Goal: Complete application form: Complete application form

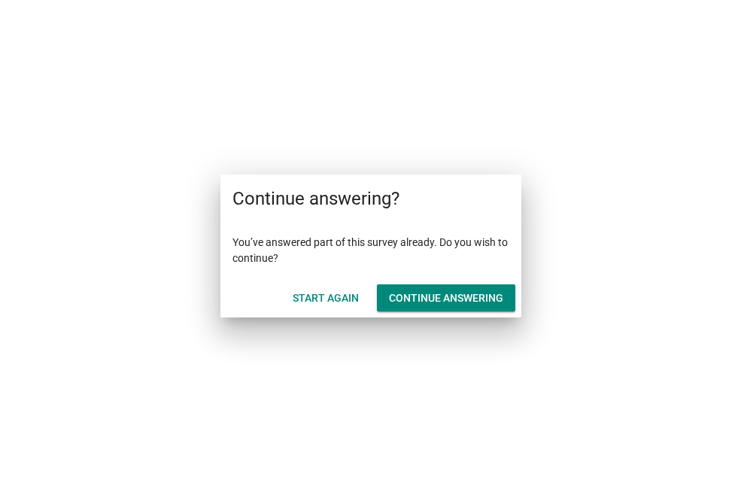
click at [423, 296] on div "Continue answering" at bounding box center [446, 298] width 114 height 16
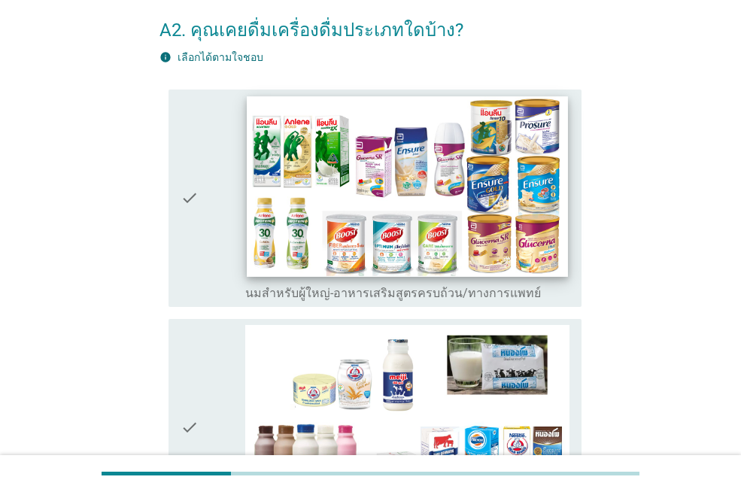
scroll to position [150, 0]
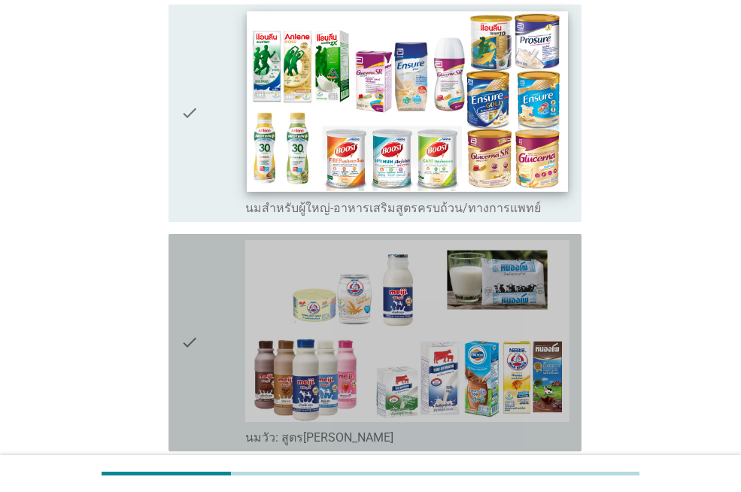
click at [443, 317] on img at bounding box center [407, 331] width 324 height 182
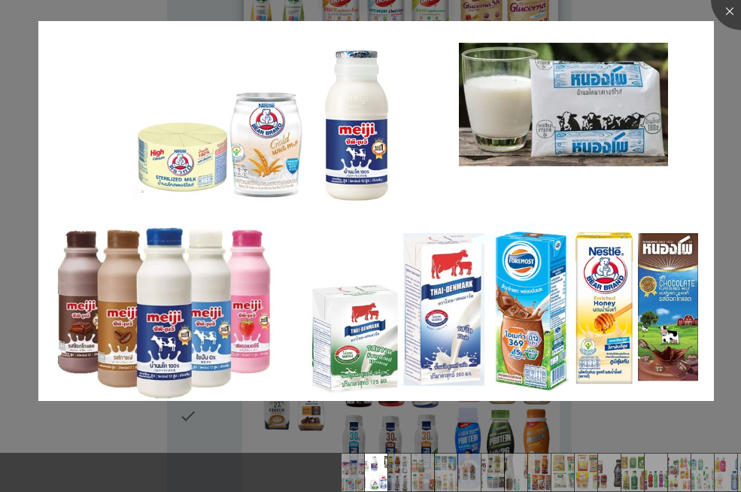
scroll to position [301, 0]
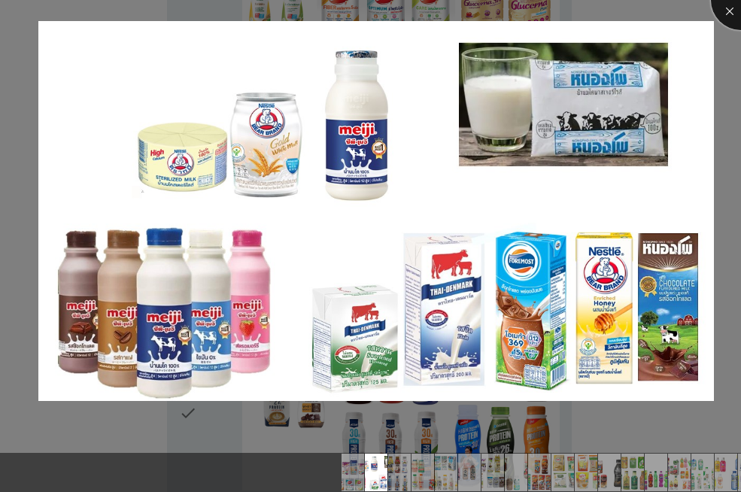
click at [726, 10] on div at bounding box center [741, 0] width 60 height 60
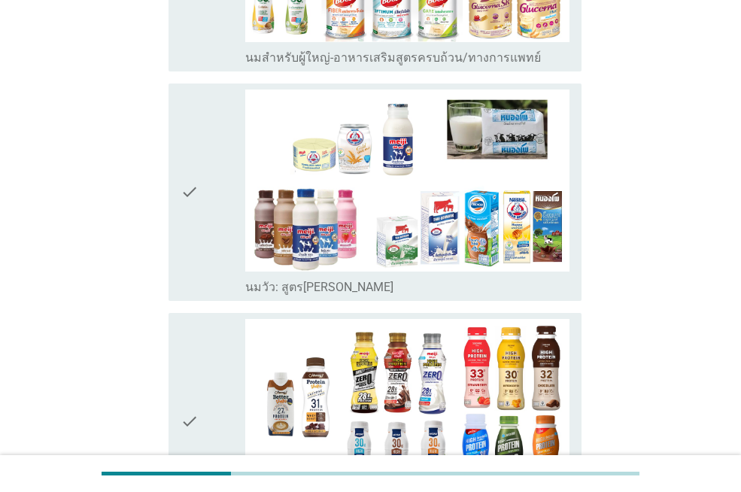
click at [189, 415] on icon "check" at bounding box center [190, 421] width 18 height 205
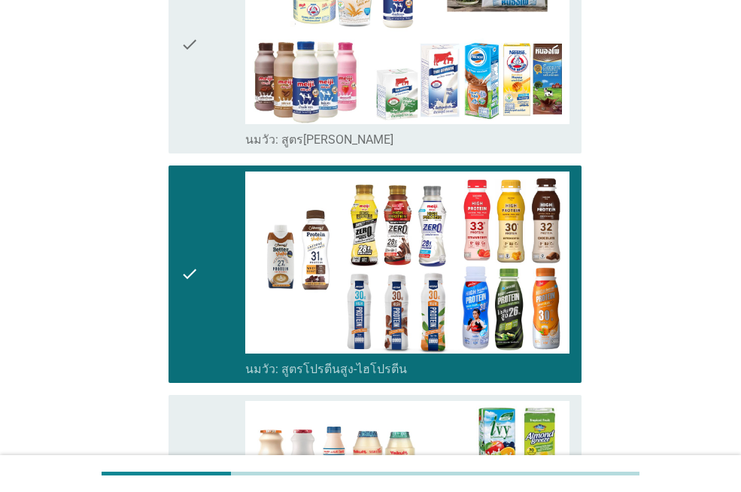
scroll to position [602, 0]
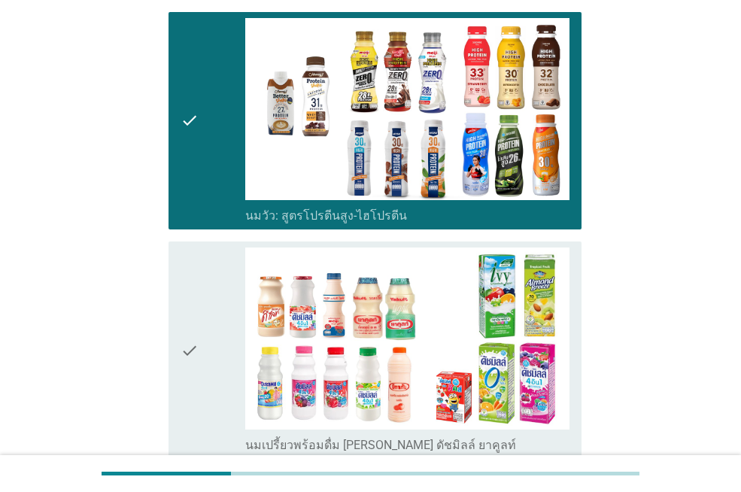
click at [185, 356] on icon "check" at bounding box center [190, 349] width 18 height 205
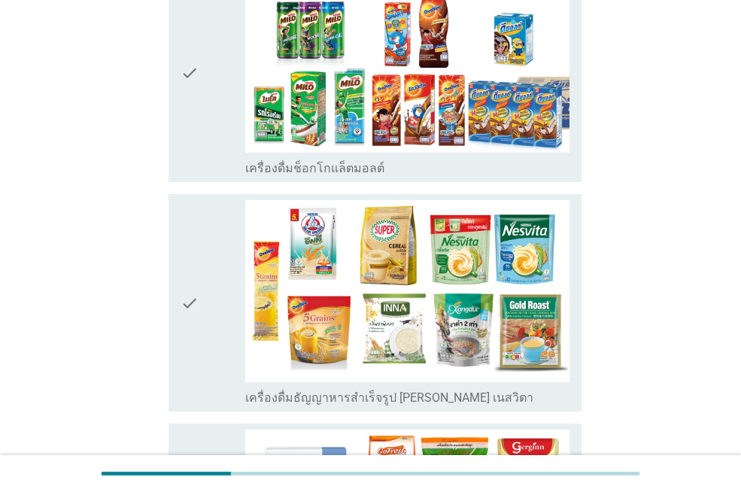
scroll to position [2256, 0]
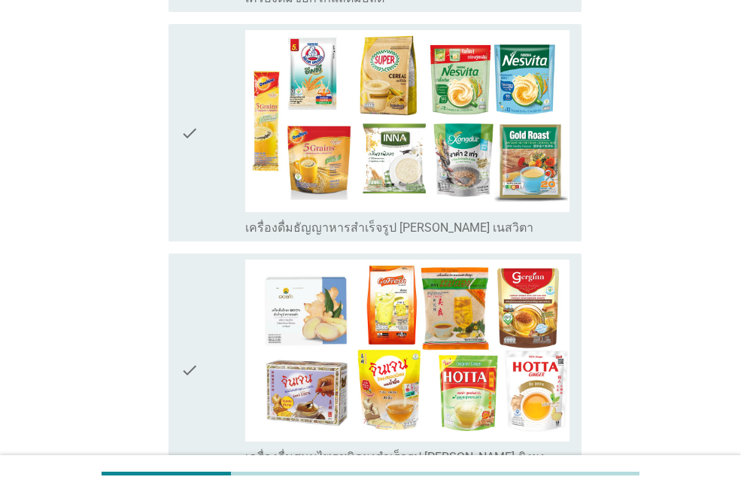
click at [190, 368] on icon "check" at bounding box center [190, 369] width 18 height 220
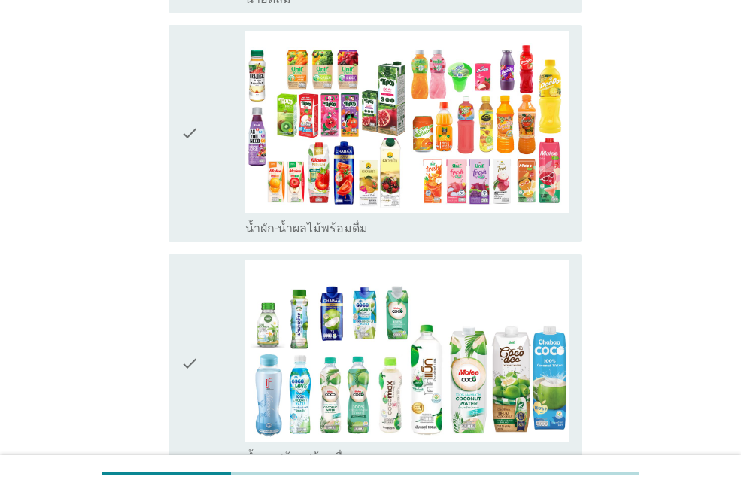
scroll to position [3309, 0]
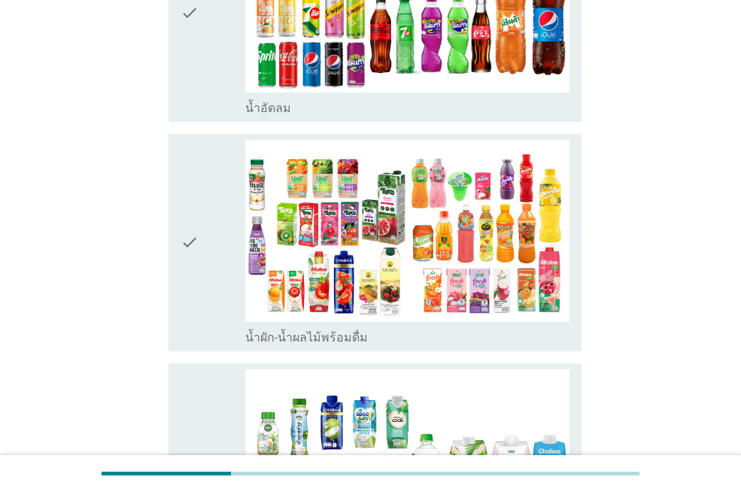
click at [198, 226] on icon "check" at bounding box center [190, 242] width 18 height 205
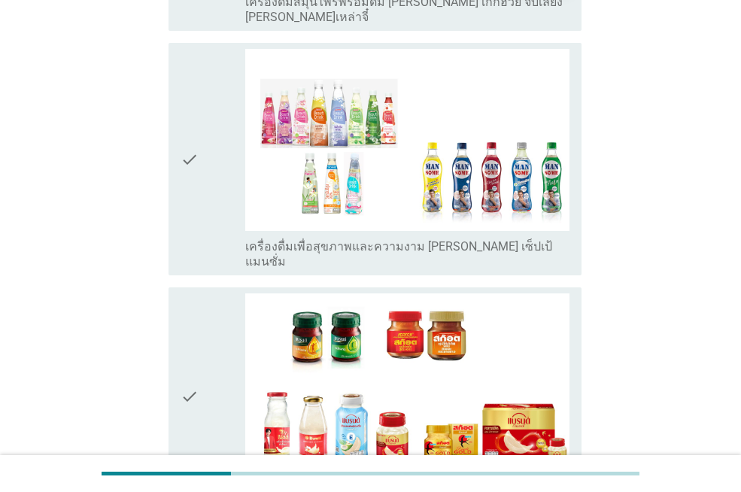
scroll to position [4936, 0]
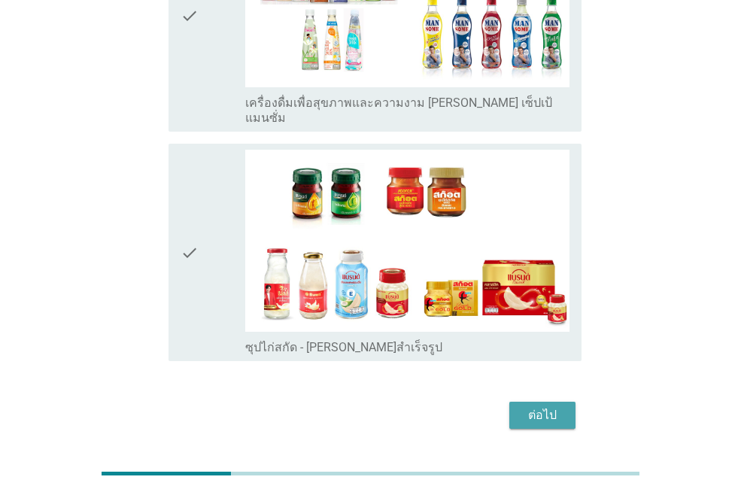
click at [543, 406] on div "ต่อไป" at bounding box center [542, 415] width 42 height 18
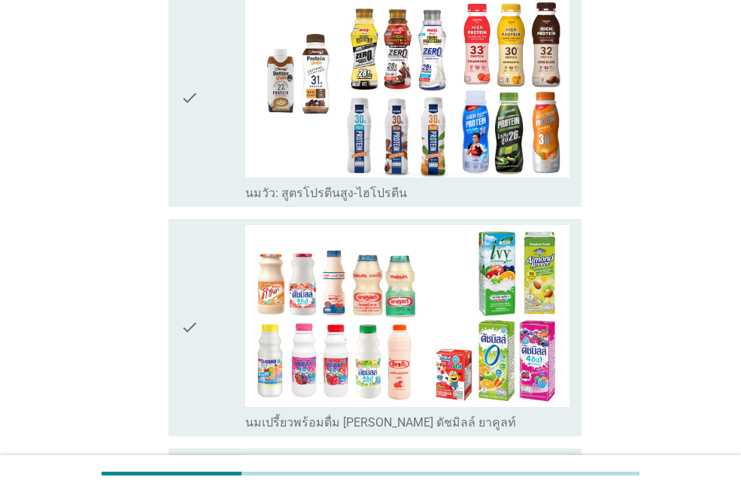
scroll to position [226, 0]
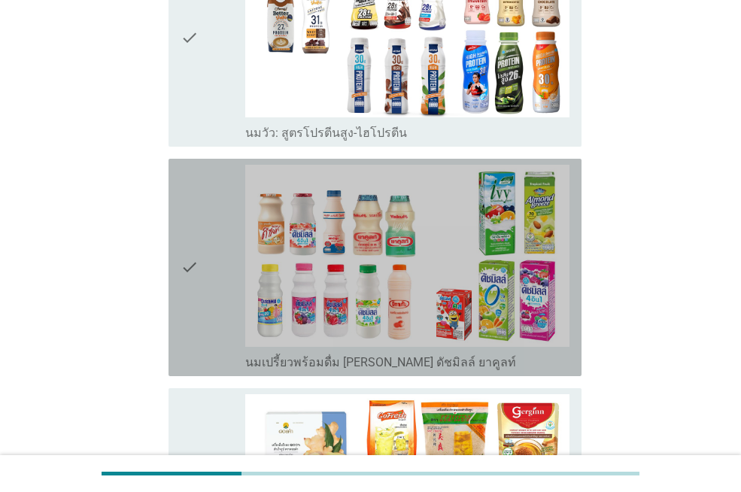
click at [193, 268] on icon "check" at bounding box center [190, 267] width 18 height 205
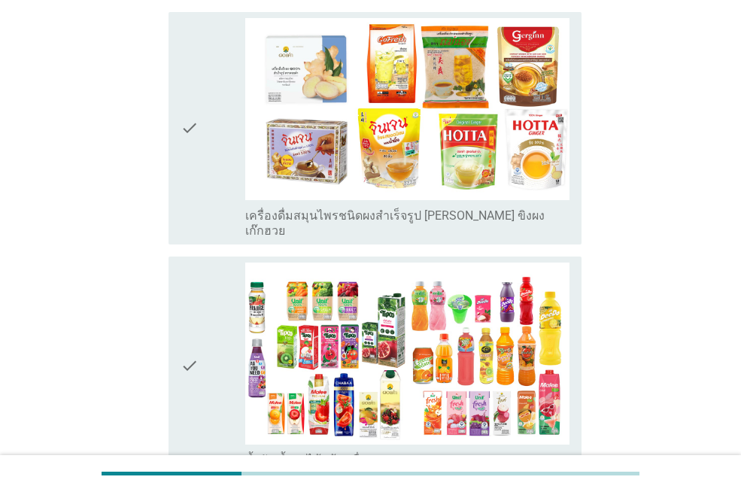
scroll to position [745, 0]
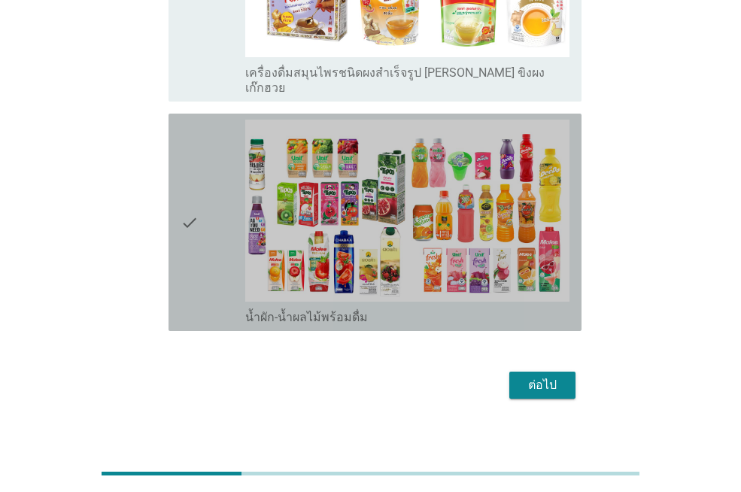
click at [193, 212] on icon "check" at bounding box center [190, 222] width 18 height 205
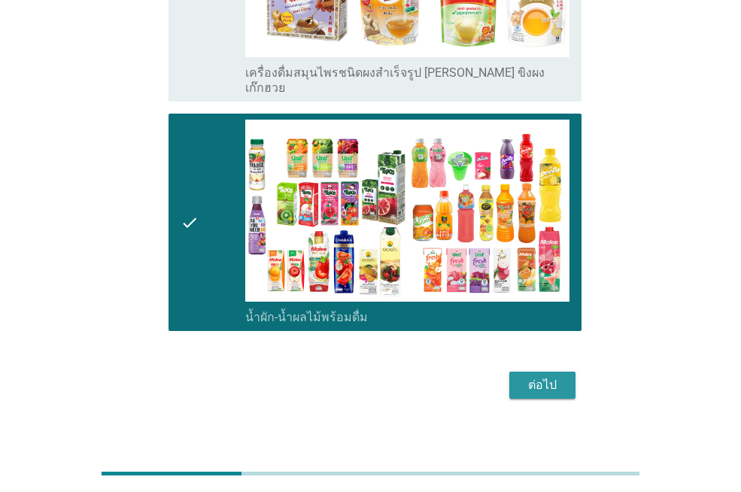
click at [544, 376] on div "ต่อไป" at bounding box center [542, 385] width 42 height 18
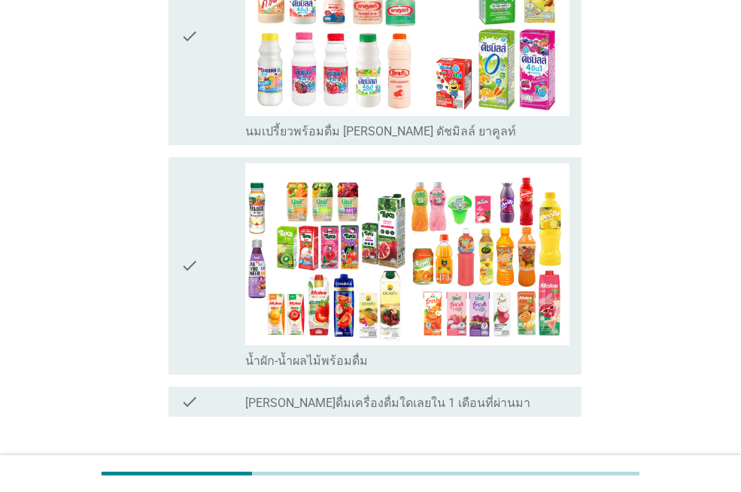
scroll to position [301, 0]
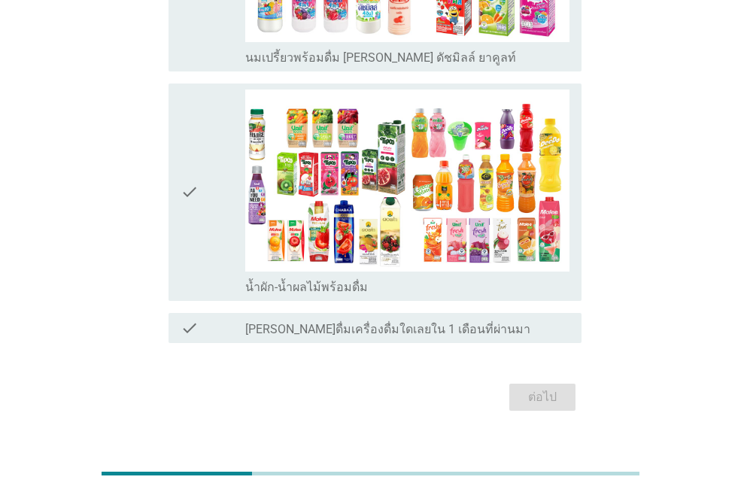
click at [193, 192] on icon "check" at bounding box center [190, 191] width 18 height 205
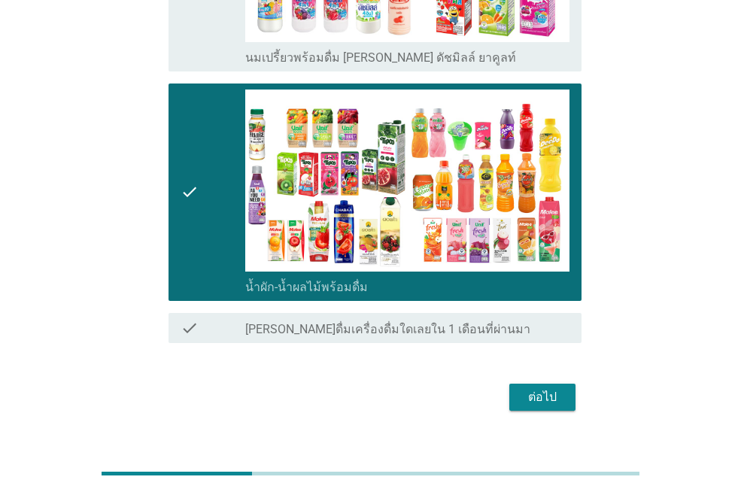
click at [547, 401] on div "ต่อไป" at bounding box center [542, 397] width 42 height 18
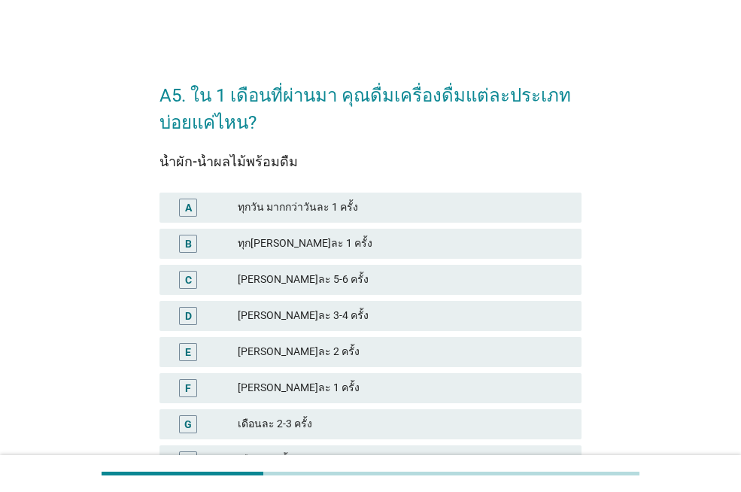
click at [417, 281] on div "[PERSON_NAME]ละ 5-6 ครั้ง" at bounding box center [404, 280] width 332 height 18
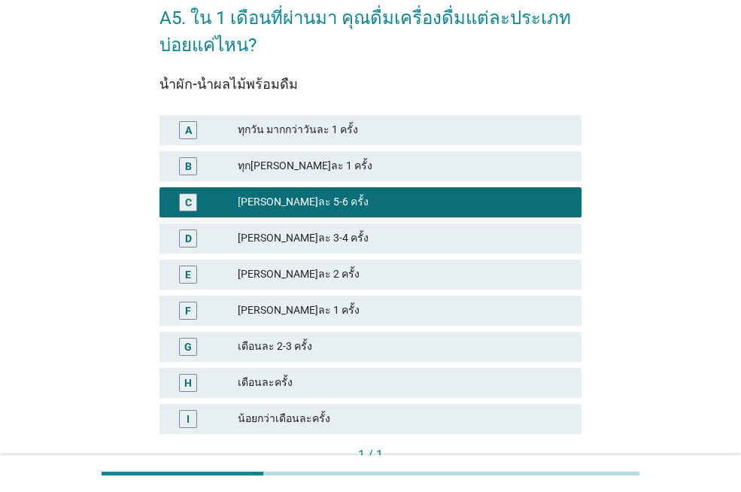
scroll to position [183, 0]
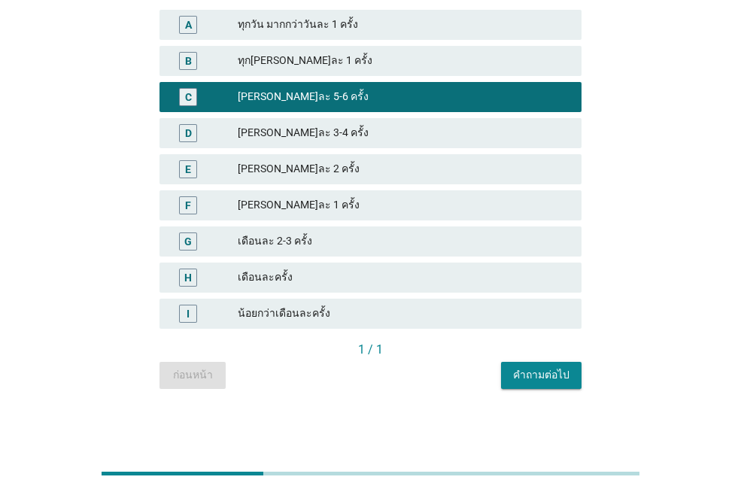
click at [548, 378] on div "คำถามต่อไป" at bounding box center [541, 375] width 56 height 16
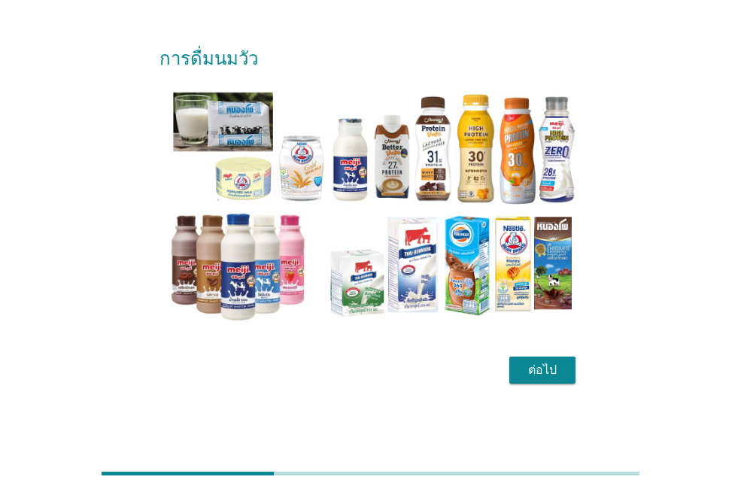
scroll to position [0, 0]
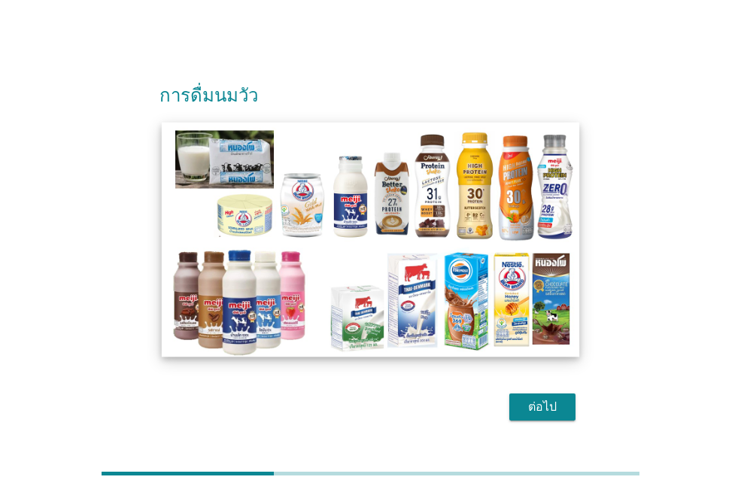
click at [242, 330] on img at bounding box center [370, 240] width 417 height 235
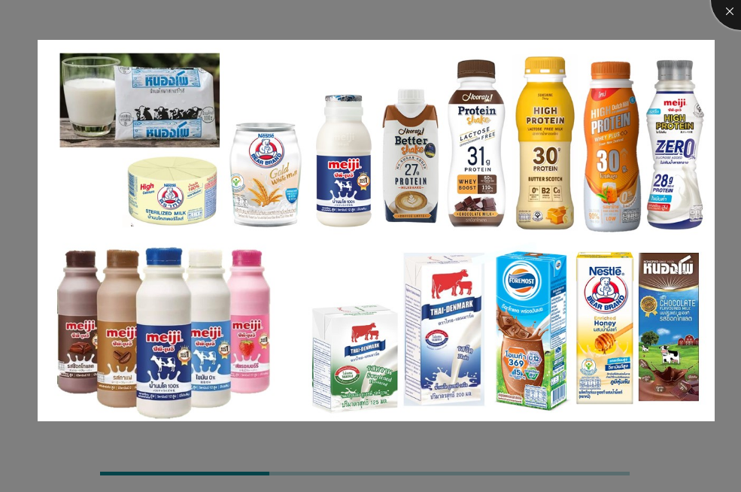
click at [736, 9] on div at bounding box center [741, 0] width 60 height 60
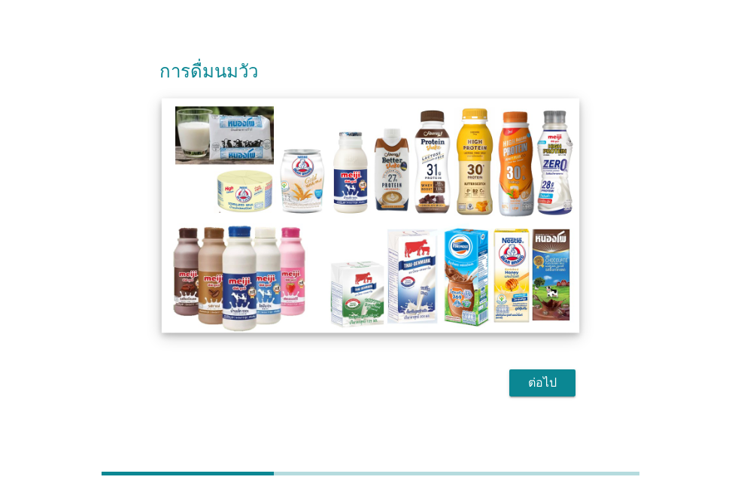
scroll to position [37, 0]
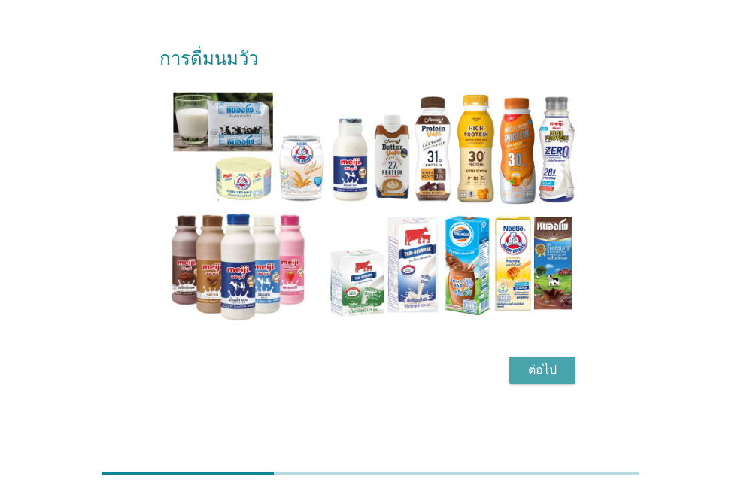
click at [540, 368] on div "ต่อไป" at bounding box center [542, 370] width 42 height 18
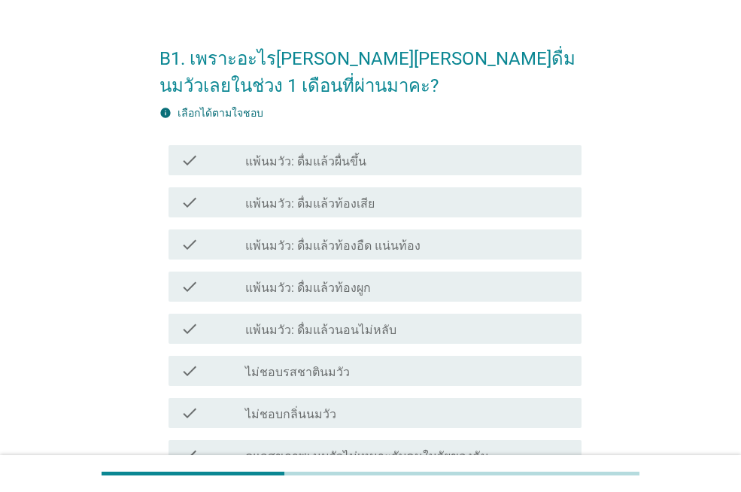
scroll to position [0, 0]
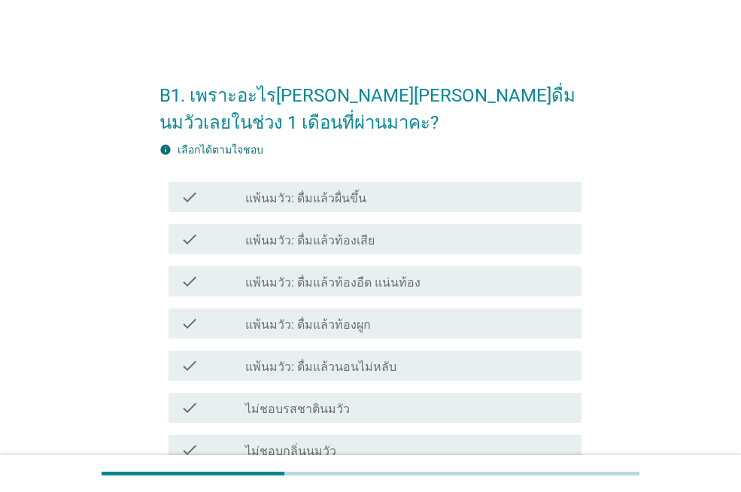
click at [392, 401] on div "check_box_outline_blank ไม่ชอบรสชาตินมวัว" at bounding box center [407, 408] width 324 height 18
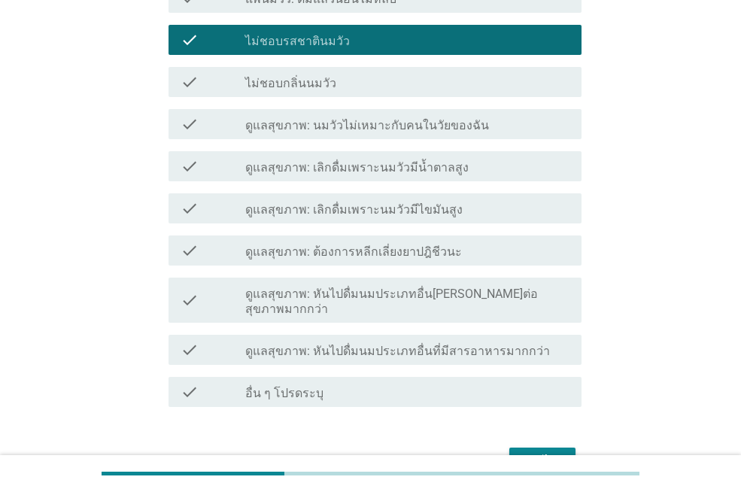
scroll to position [376, 0]
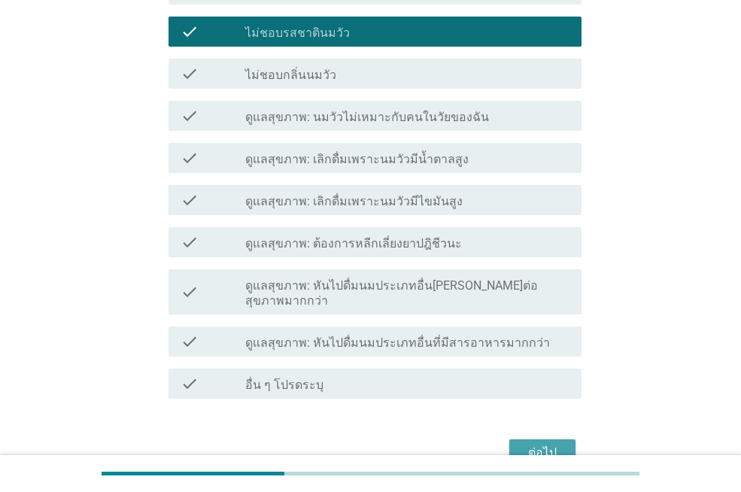
click at [536, 444] on div "ต่อไป" at bounding box center [542, 453] width 42 height 18
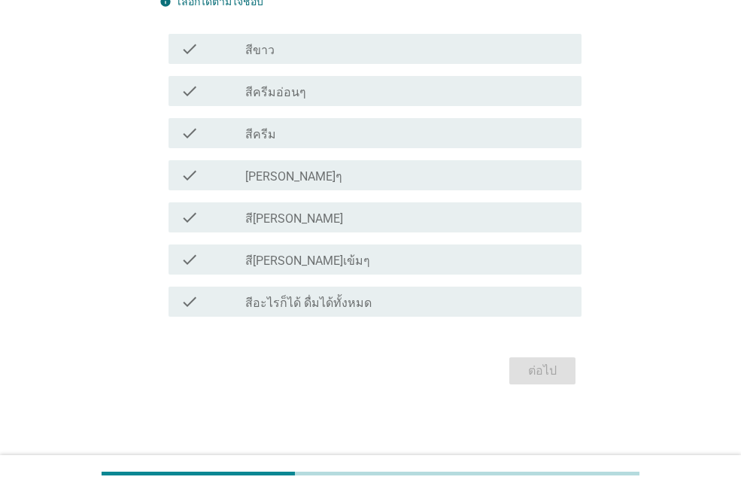
scroll to position [0, 0]
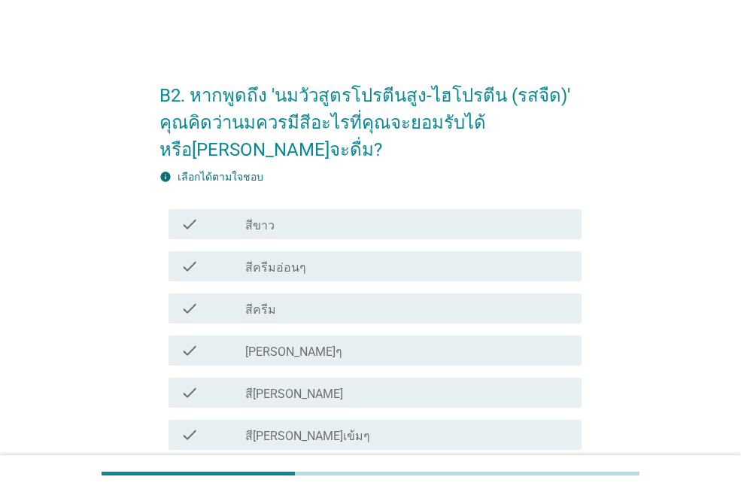
click at [405, 257] on div "check_box_outline_blank สีครีมอ่อนๆ" at bounding box center [407, 266] width 324 height 18
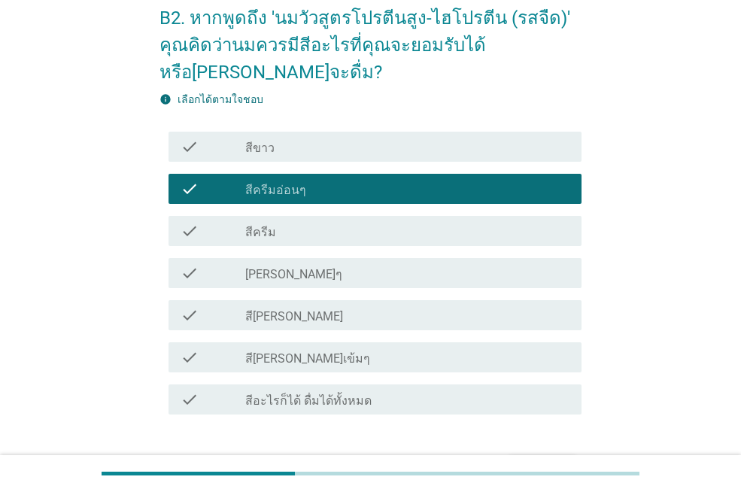
scroll to position [148, 0]
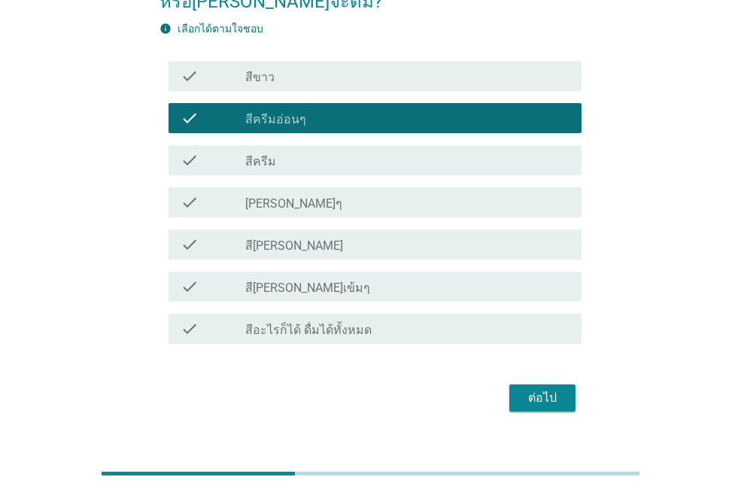
click at [540, 389] on div "ต่อไป" at bounding box center [542, 398] width 42 height 18
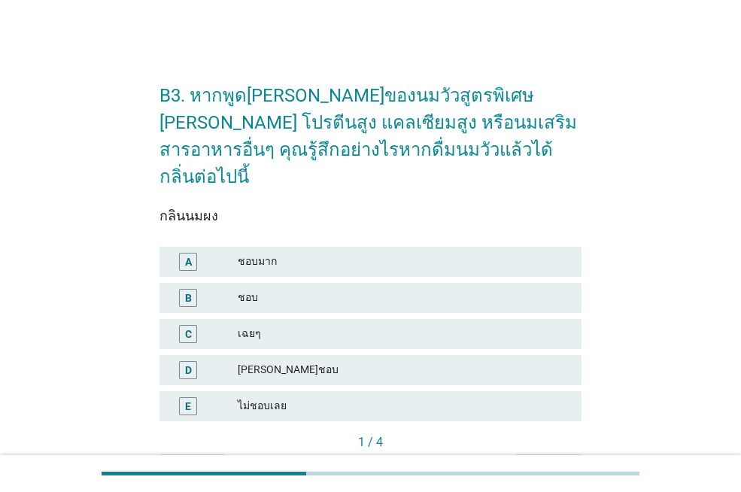
click at [381, 289] on div "ชอบ" at bounding box center [404, 298] width 332 height 18
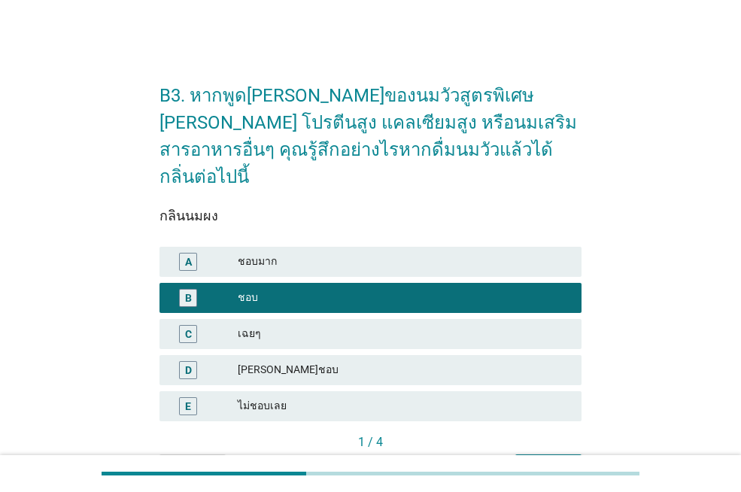
click at [547, 460] on div "ต่อไป" at bounding box center [548, 468] width 42 height 16
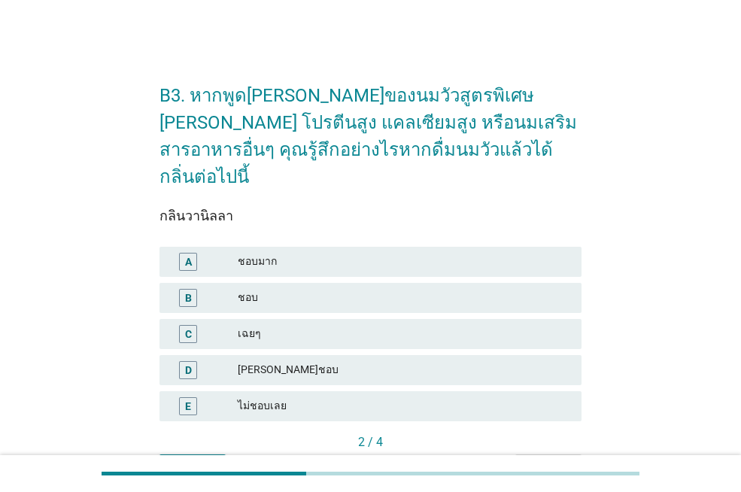
click at [375, 289] on div "ชอบ" at bounding box center [404, 298] width 332 height 18
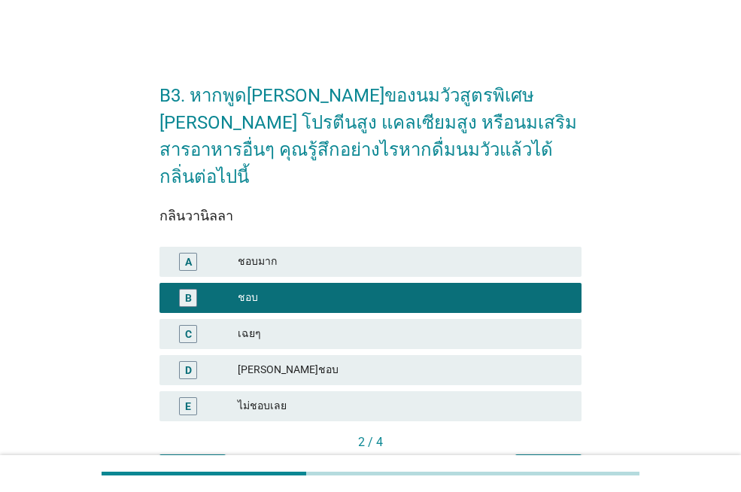
click at [535, 460] on div "ต่อไป" at bounding box center [548, 468] width 42 height 16
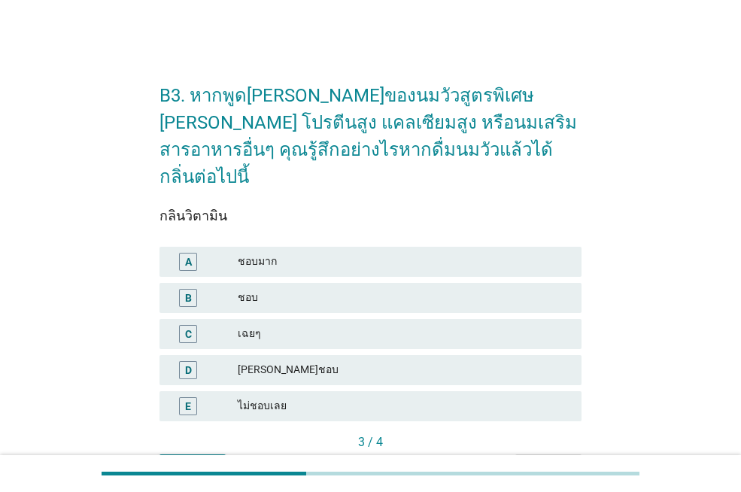
click at [445, 253] on div "ชอบมาก" at bounding box center [404, 262] width 332 height 18
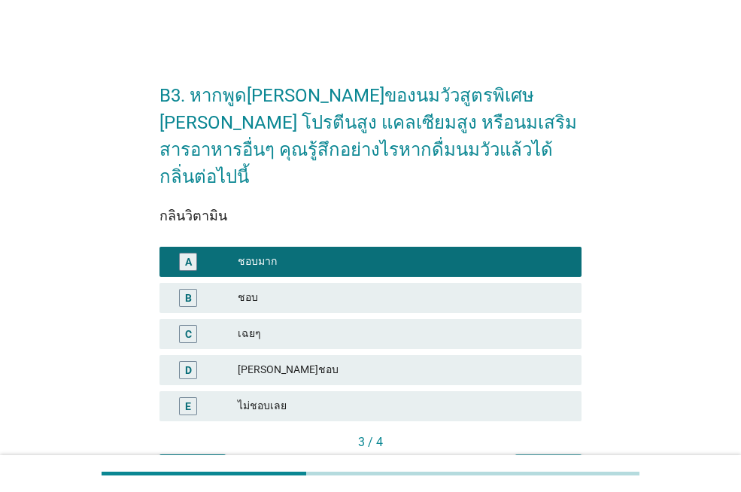
click at [539, 460] on div "ต่อไป" at bounding box center [548, 468] width 42 height 16
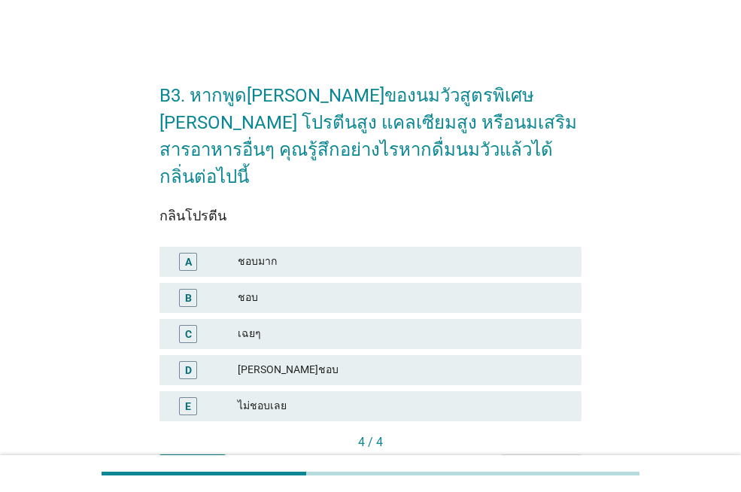
click at [420, 325] on div "เฉยๆ" at bounding box center [404, 334] width 332 height 18
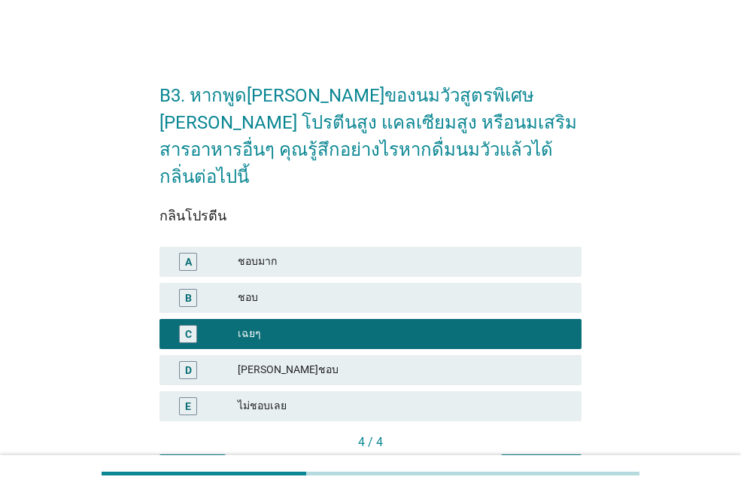
click at [542, 460] on div "คำถามต่อไป" at bounding box center [541, 468] width 56 height 16
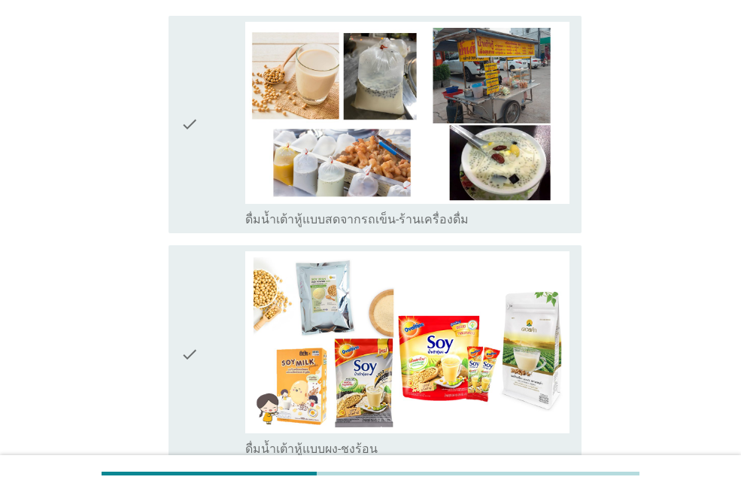
scroll to position [451, 0]
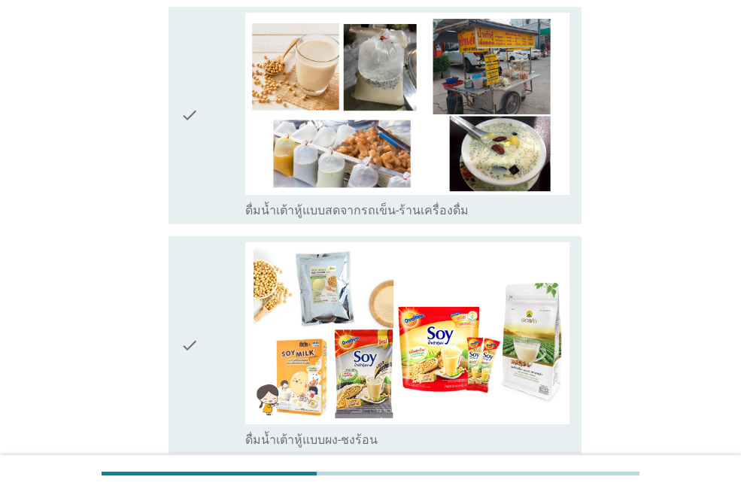
click at [219, 328] on div "check" at bounding box center [213, 344] width 65 height 205
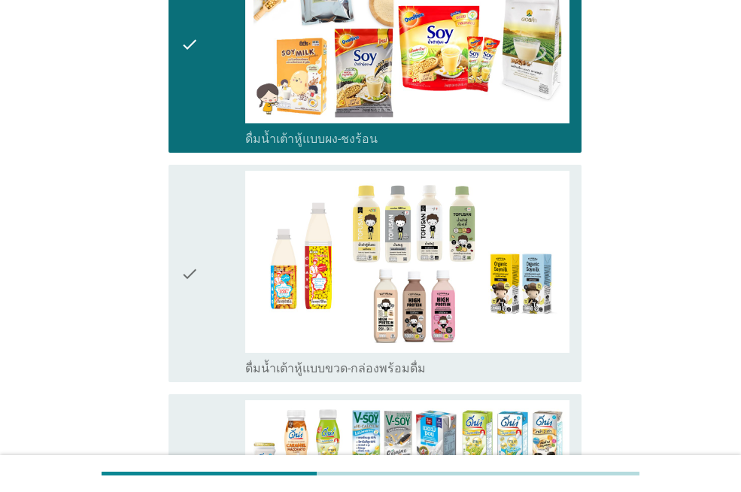
click at [199, 310] on icon "check" at bounding box center [190, 273] width 18 height 205
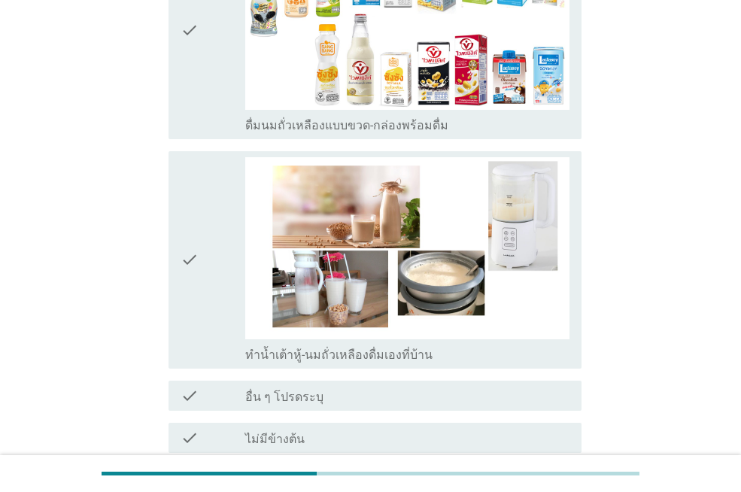
scroll to position [1361, 0]
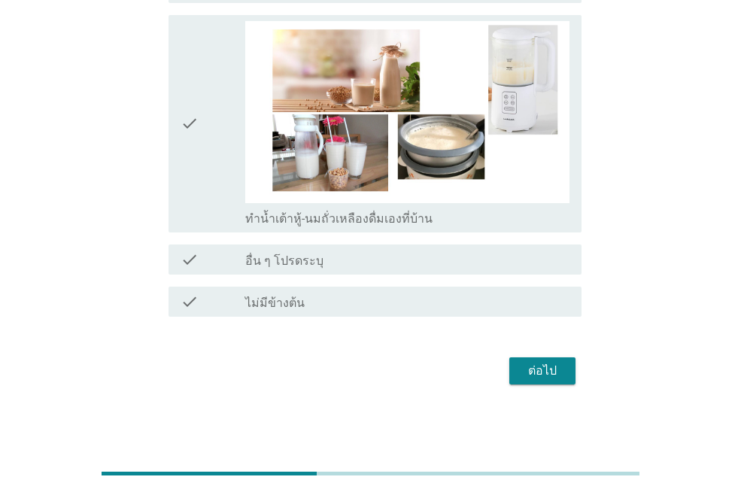
click at [572, 363] on button "ต่อไป" at bounding box center [542, 370] width 66 height 27
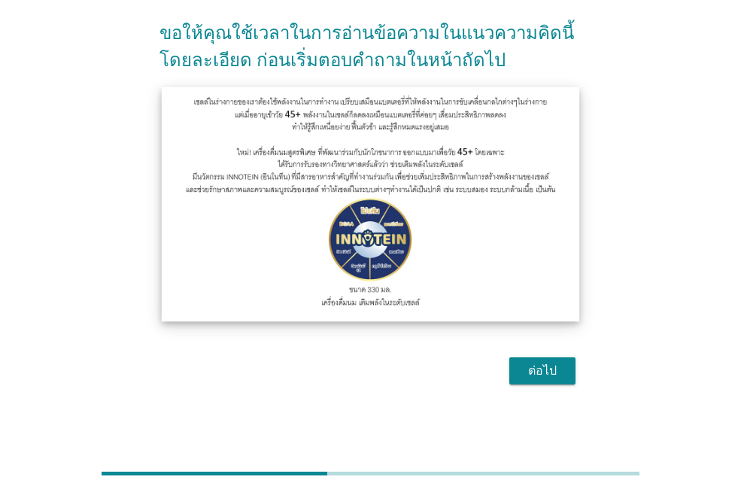
scroll to position [144, 0]
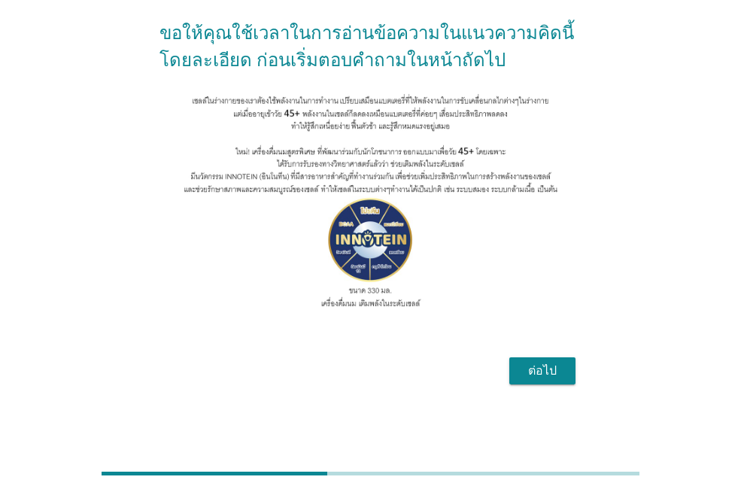
click at [538, 378] on div "ต่อไป" at bounding box center [542, 371] width 42 height 18
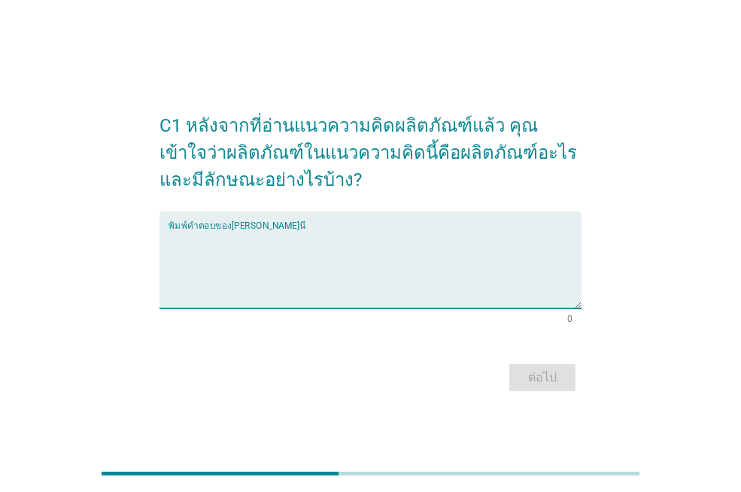
click at [257, 238] on textarea "พิมพ์คำตอบของคุณ ที่นี่" at bounding box center [374, 268] width 413 height 79
type textarea "บำรุงร่างกาย"
click at [523, 378] on div "ต่อไป" at bounding box center [542, 378] width 42 height 18
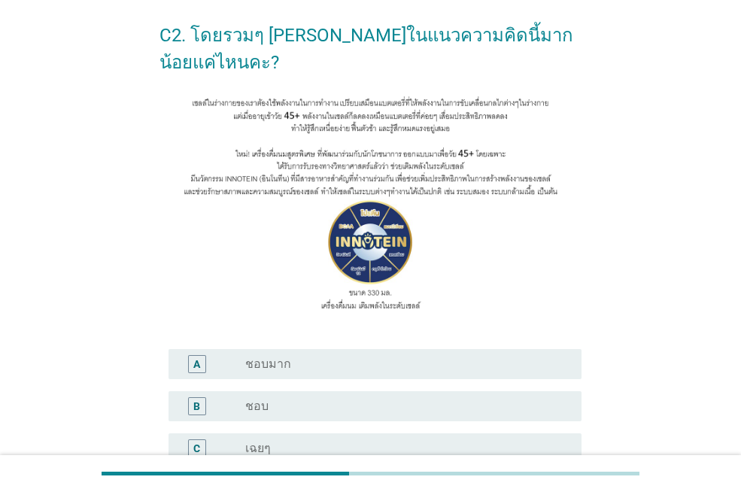
scroll to position [150, 0]
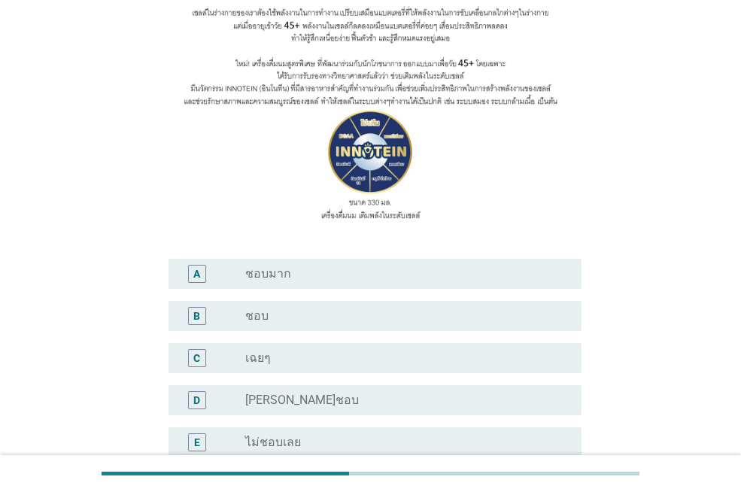
click at [344, 305] on div "B radio_button_unchecked ชอบ" at bounding box center [374, 316] width 413 height 30
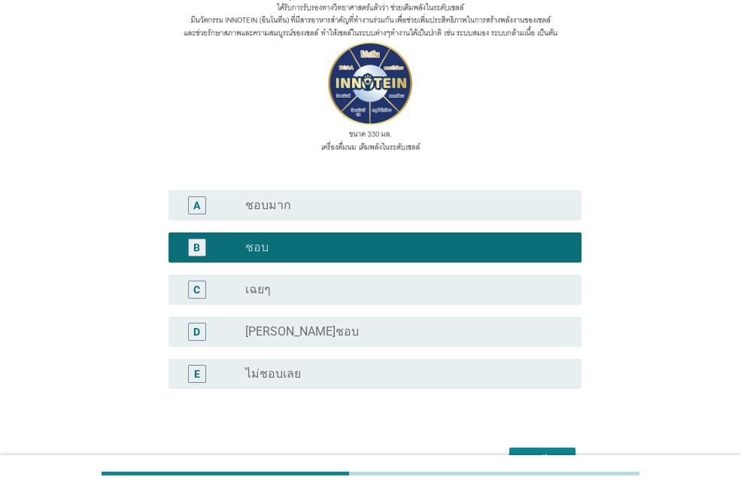
scroll to position [309, 0]
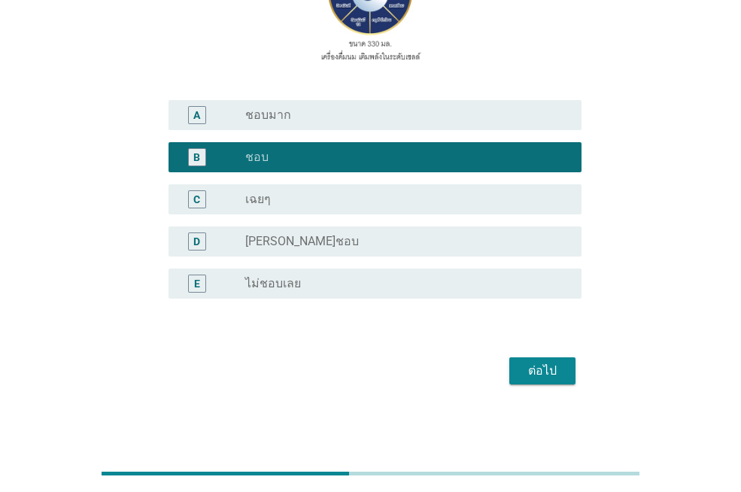
click at [526, 372] on div "ต่อไป" at bounding box center [542, 371] width 42 height 18
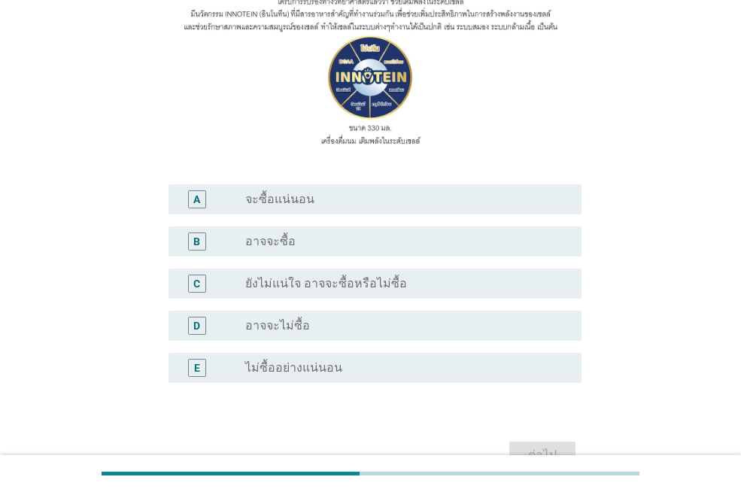
scroll to position [226, 0]
click at [356, 241] on div "radio_button_unchecked อาจจะซื้อ" at bounding box center [401, 240] width 312 height 15
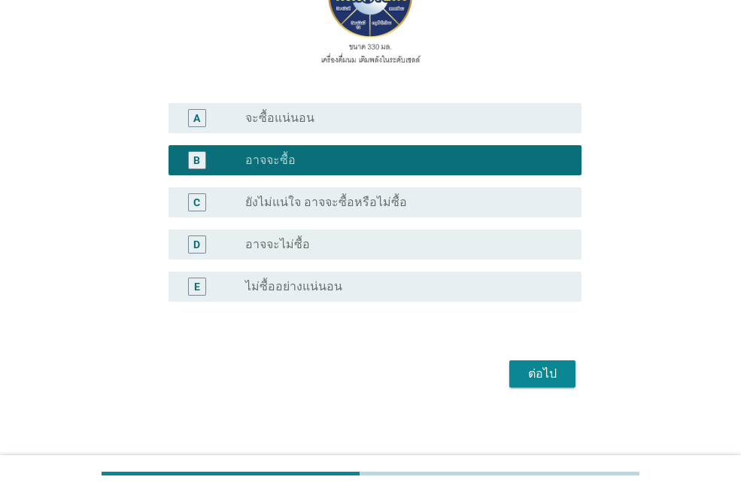
scroll to position [309, 0]
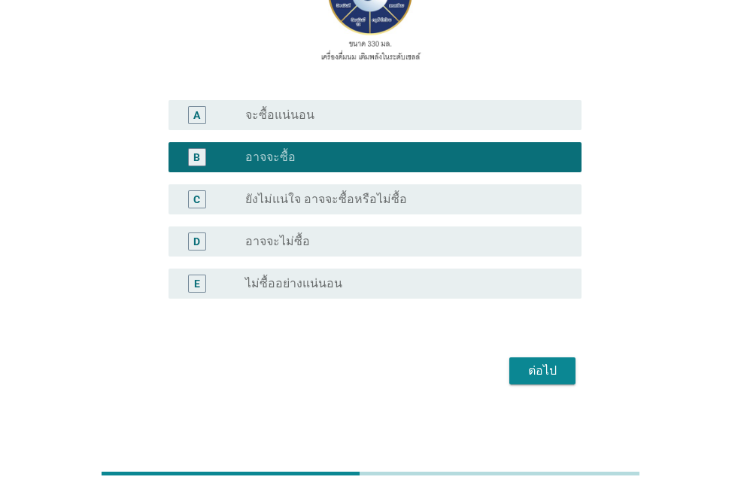
click at [551, 369] on div "ต่อไป" at bounding box center [542, 371] width 42 height 18
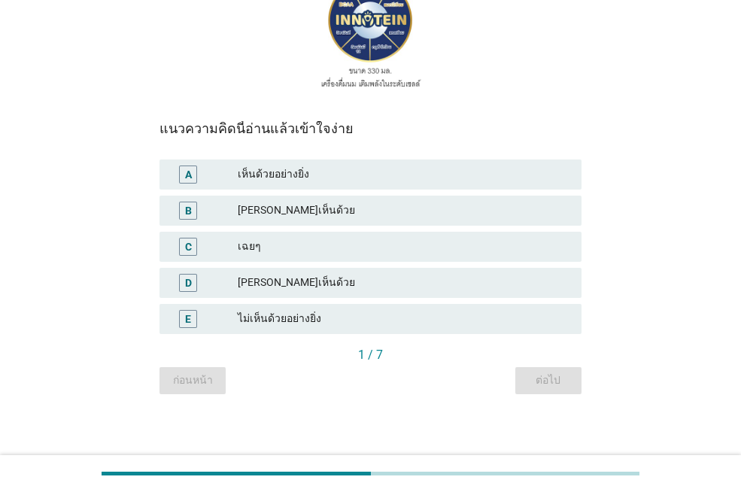
scroll to position [0, 0]
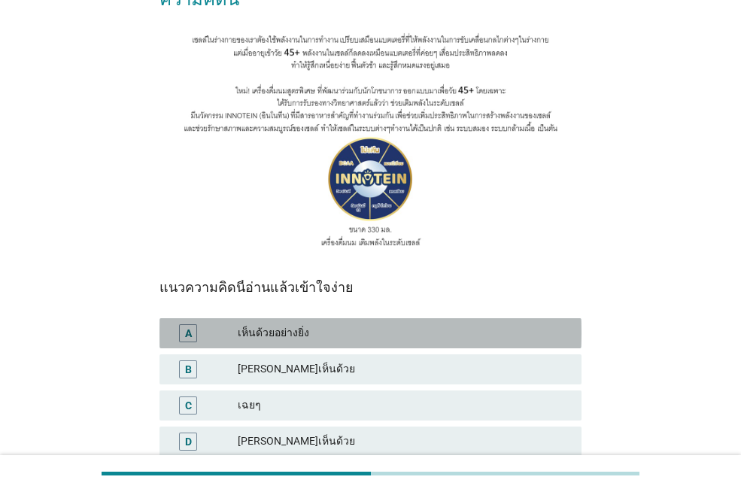
click at [349, 324] on div "เห็นด้วยอย่างยิ่ง" at bounding box center [404, 333] width 332 height 18
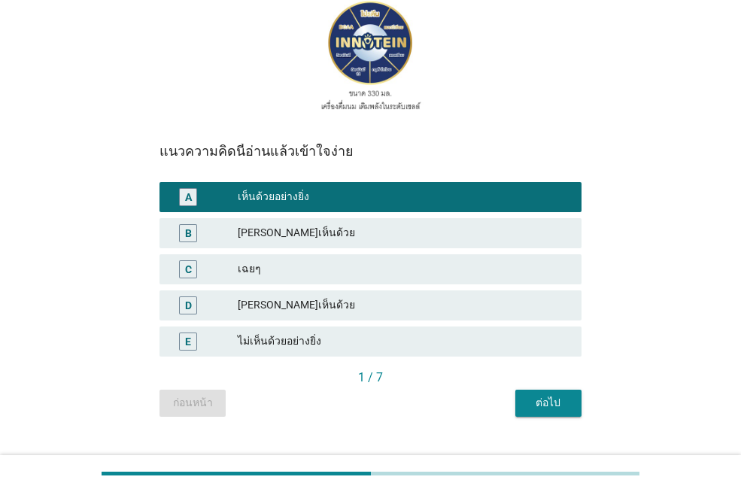
scroll to position [287, 0]
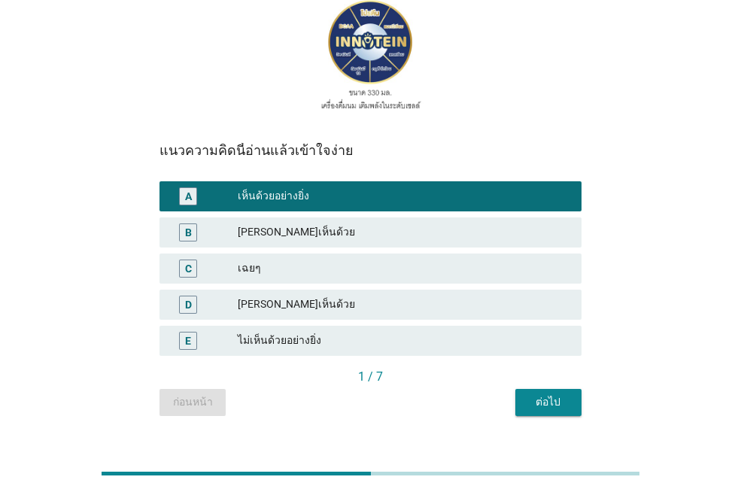
click at [560, 389] on button "ต่อไป" at bounding box center [548, 402] width 66 height 27
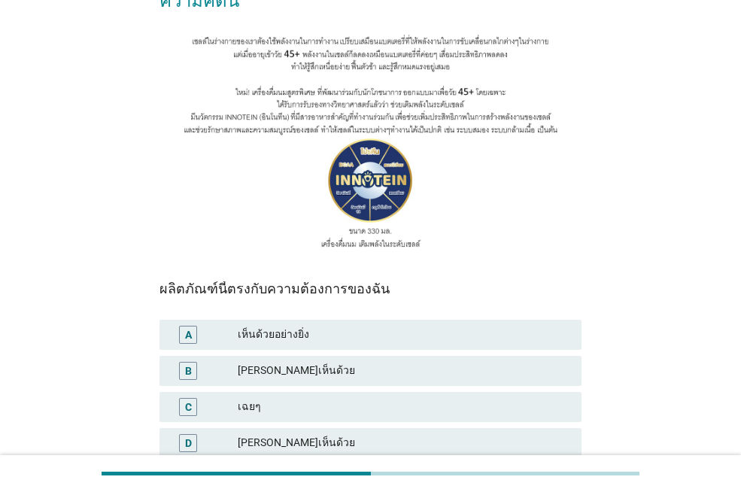
scroll to position [150, 0]
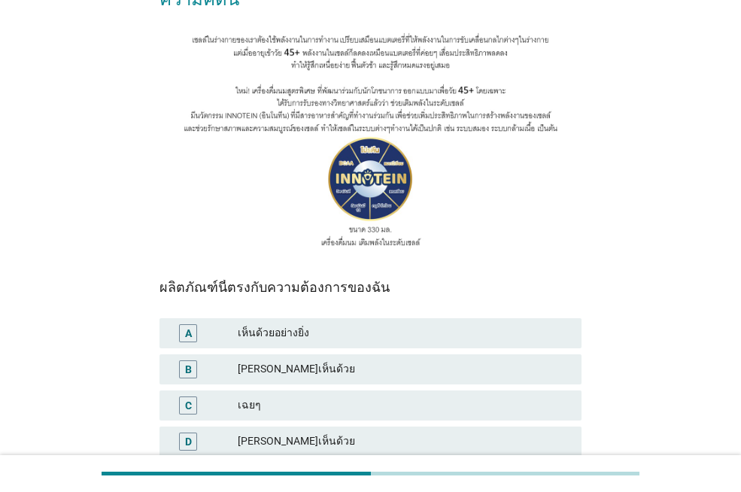
click at [410, 396] on div "เฉยๆ" at bounding box center [404, 405] width 332 height 18
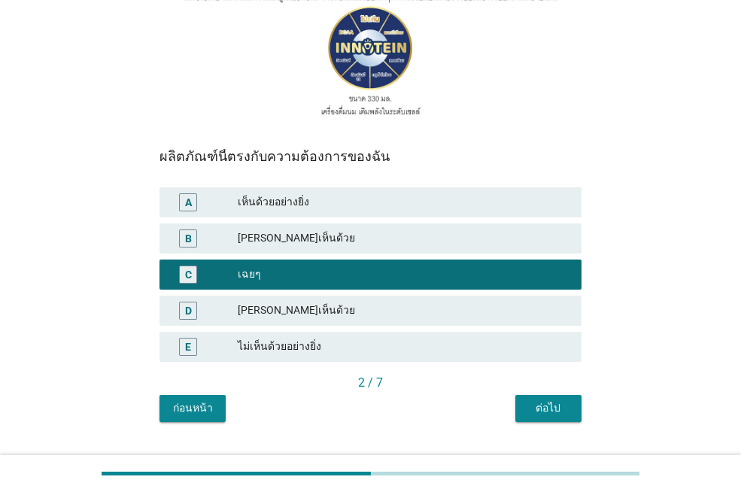
scroll to position [287, 0]
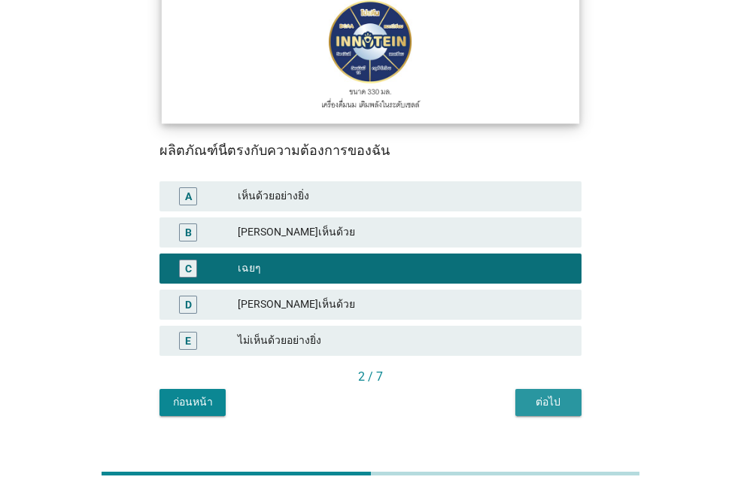
click at [539, 394] on div "ต่อไป" at bounding box center [548, 402] width 42 height 16
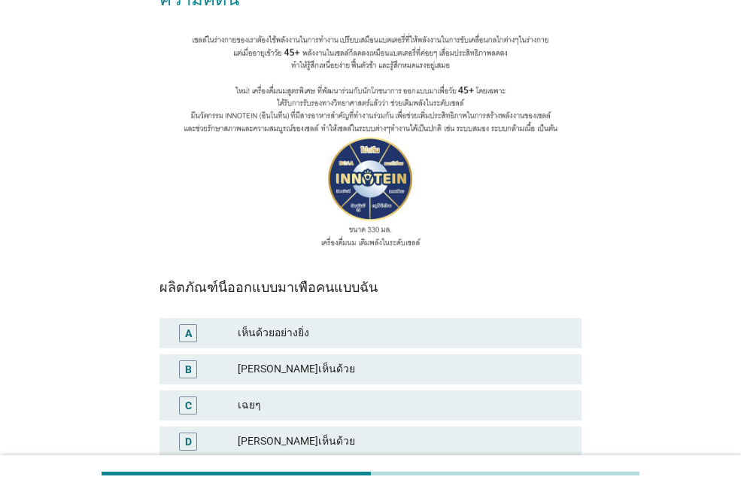
click at [354, 360] on div "[PERSON_NAME]เห็นด้วย" at bounding box center [404, 369] width 332 height 18
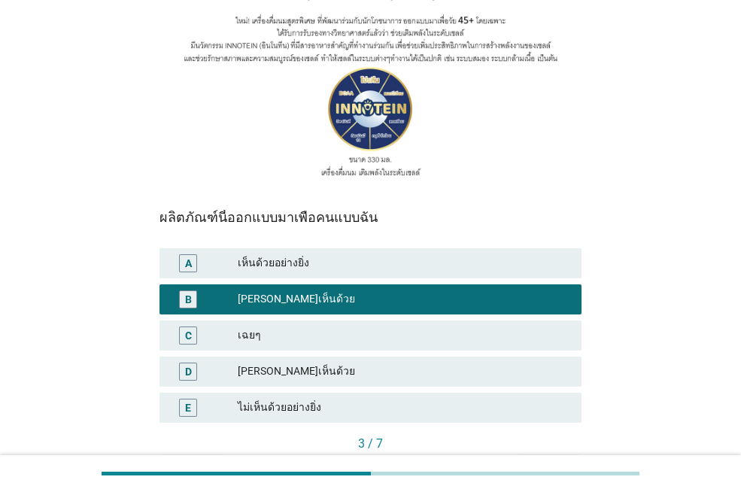
scroll to position [287, 0]
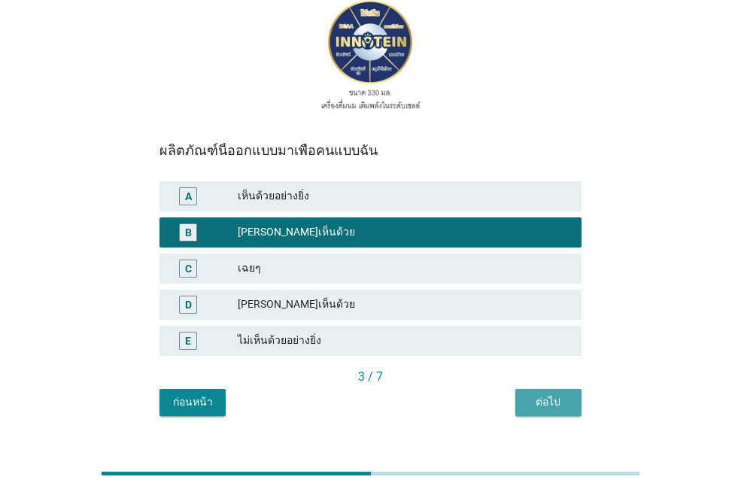
click at [539, 394] on div "ต่อไป" at bounding box center [548, 402] width 42 height 16
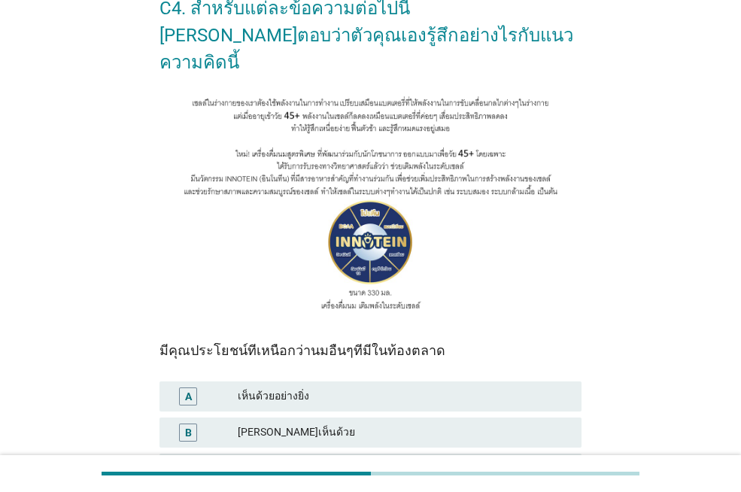
scroll to position [226, 0]
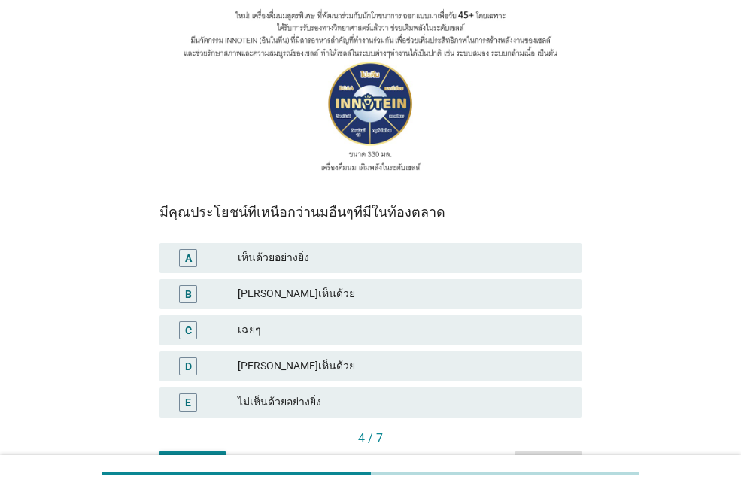
click at [392, 321] on div "เฉยๆ" at bounding box center [404, 330] width 332 height 18
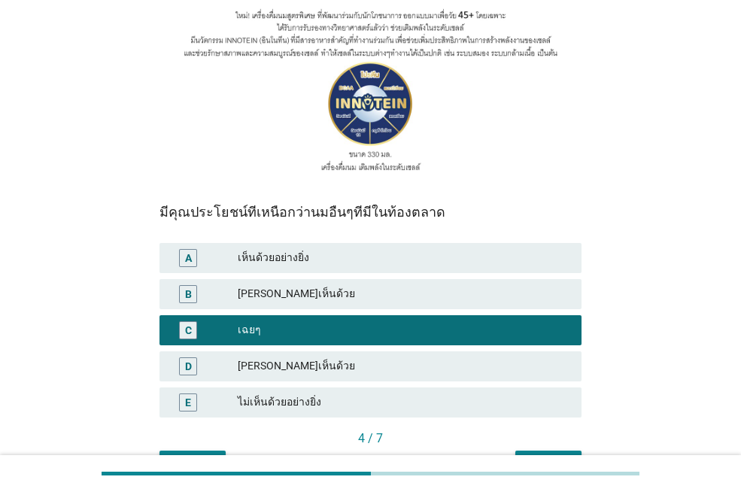
click at [566, 451] on button "ต่อไป" at bounding box center [548, 464] width 66 height 27
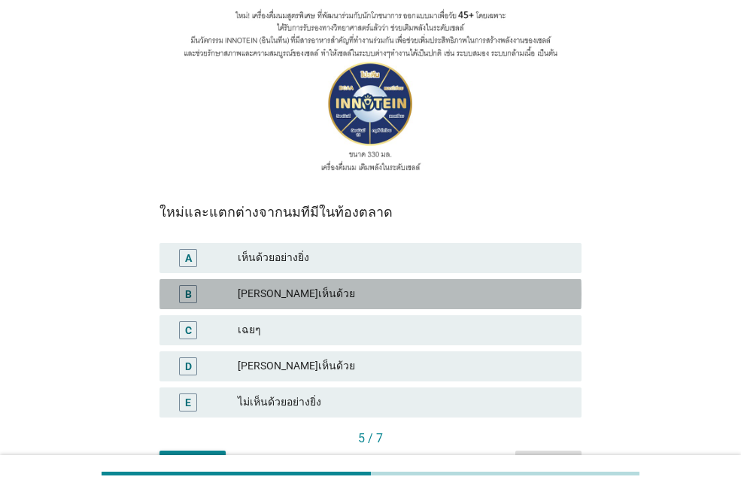
click at [353, 285] on div "[PERSON_NAME]เห็นด้วย" at bounding box center [404, 294] width 332 height 18
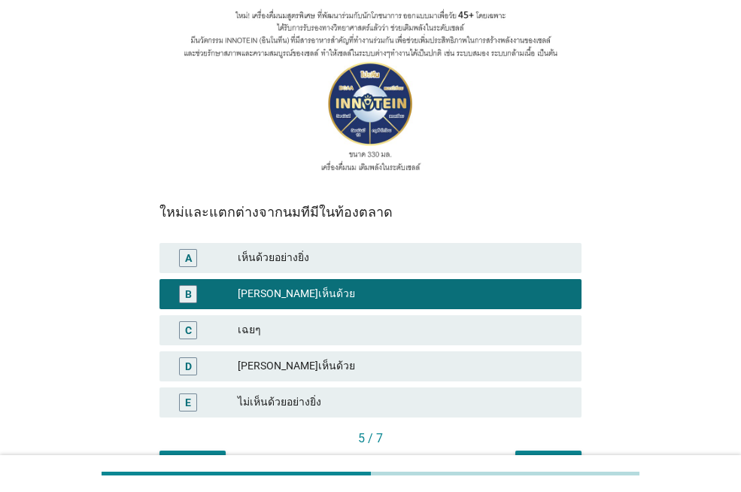
click at [538, 456] on div "ต่อไป" at bounding box center [548, 464] width 42 height 16
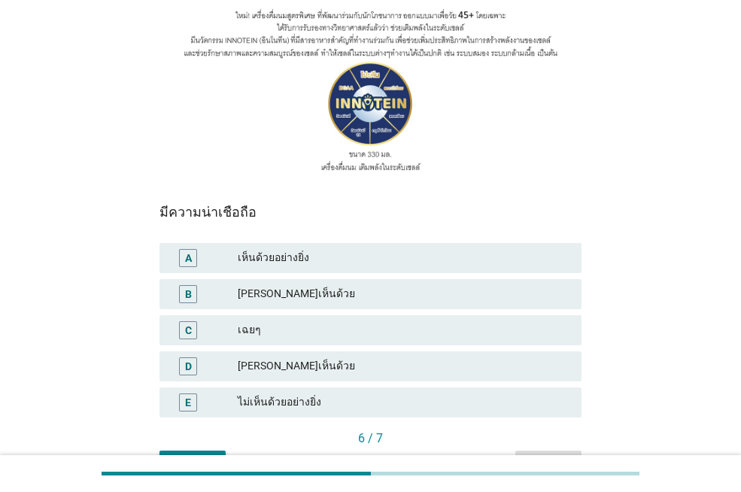
click at [339, 285] on div "[PERSON_NAME]เห็นด้วย" at bounding box center [404, 294] width 332 height 18
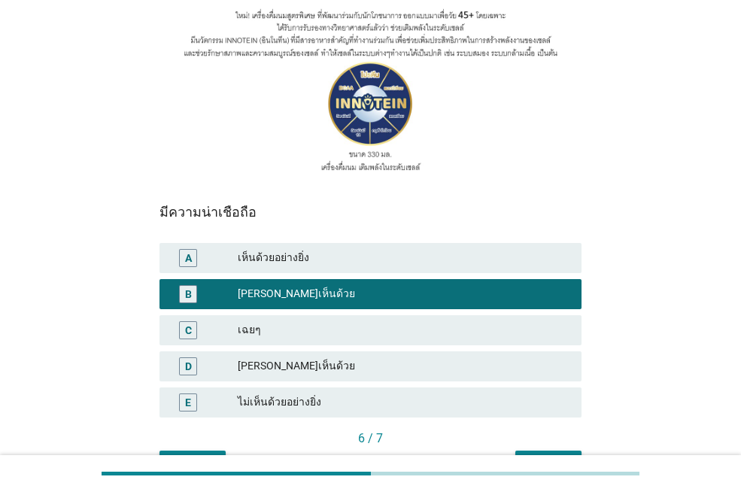
click at [545, 456] on div "ต่อไป" at bounding box center [548, 464] width 42 height 16
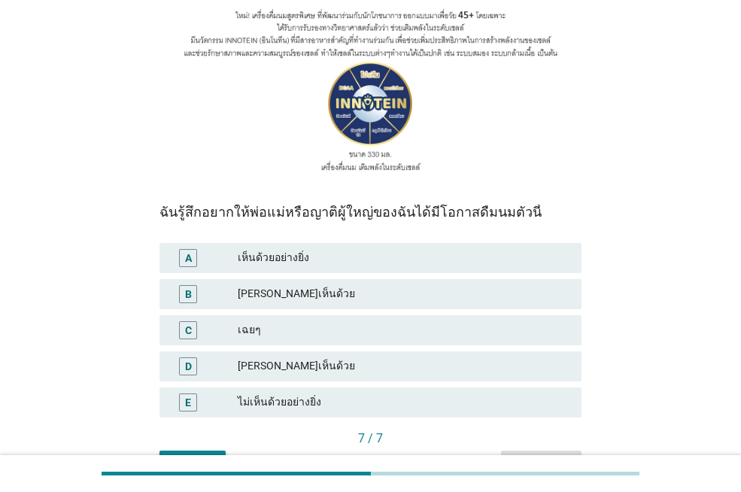
click at [417, 249] on div "เห็นด้วยอย่างยิ่ง" at bounding box center [404, 258] width 332 height 18
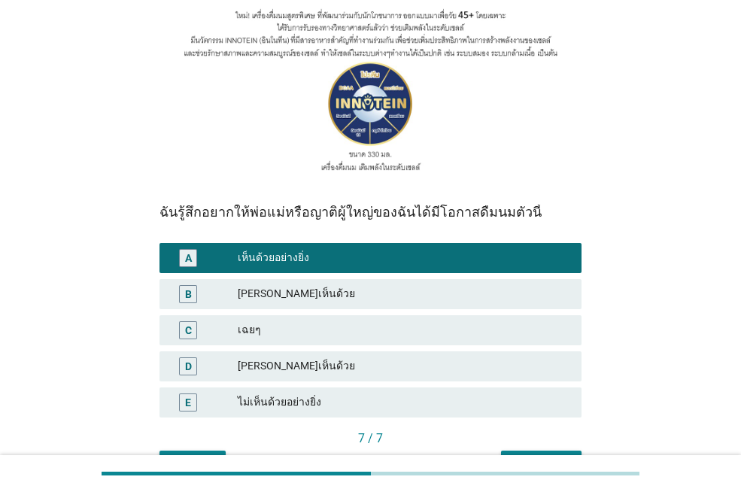
click at [546, 456] on div "คำถามต่อไป" at bounding box center [541, 464] width 56 height 16
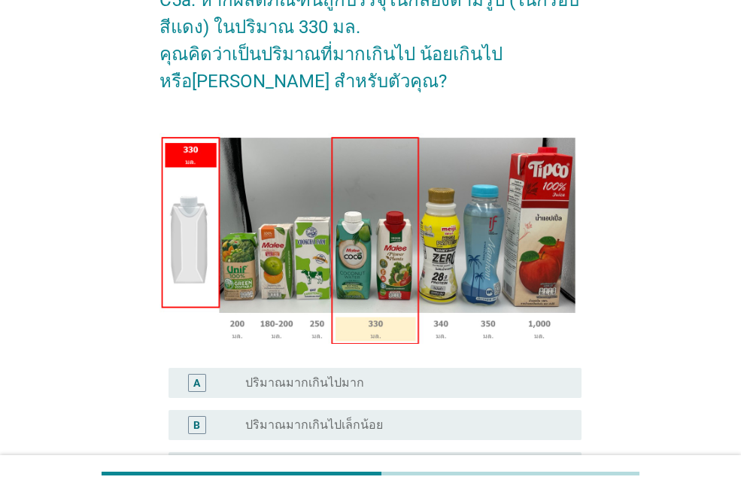
scroll to position [301, 0]
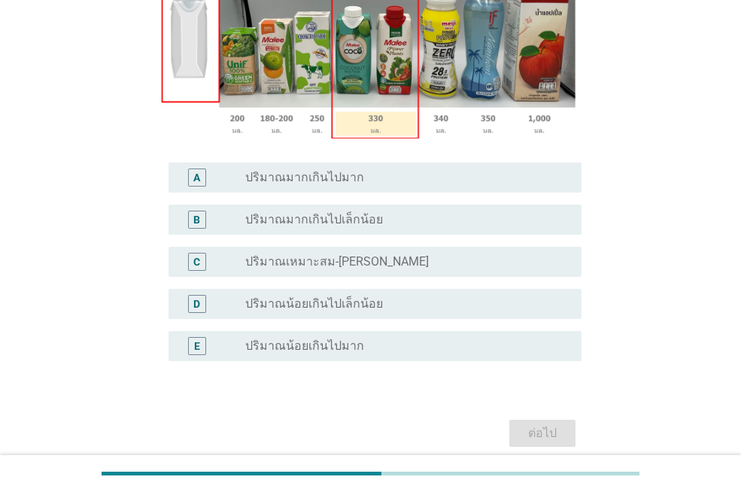
click at [436, 259] on div "radio_button_unchecked ปริมาณเหมาะสม-[PERSON_NAME]" at bounding box center [401, 261] width 312 height 15
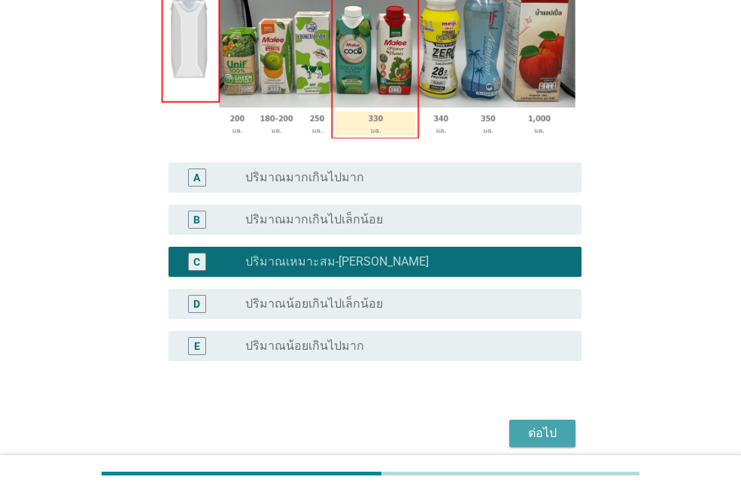
click at [546, 426] on div "ต่อไป" at bounding box center [542, 433] width 42 height 18
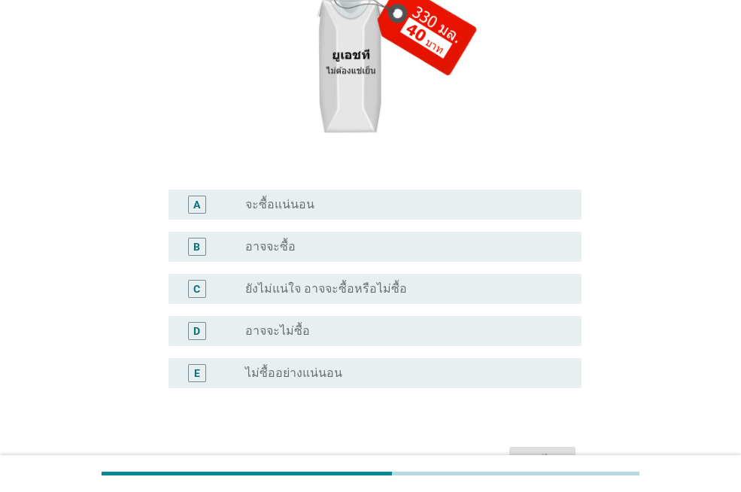
click at [420, 219] on div "A radio_button_unchecked จะซื้อแน่นอน" at bounding box center [374, 205] width 413 height 30
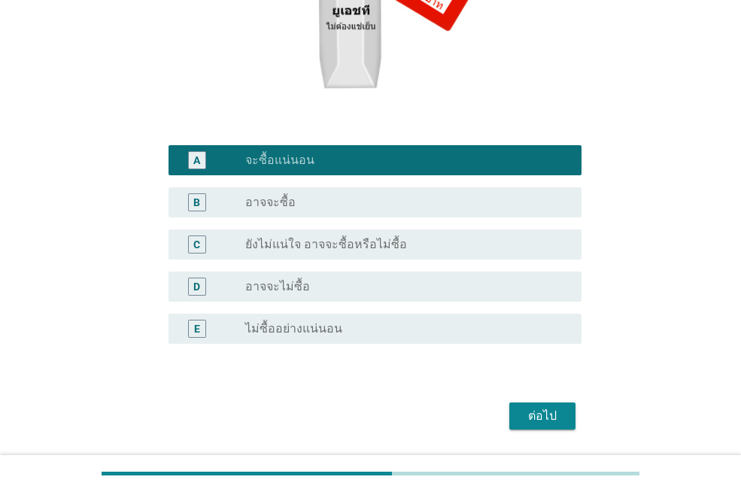
scroll to position [390, 0]
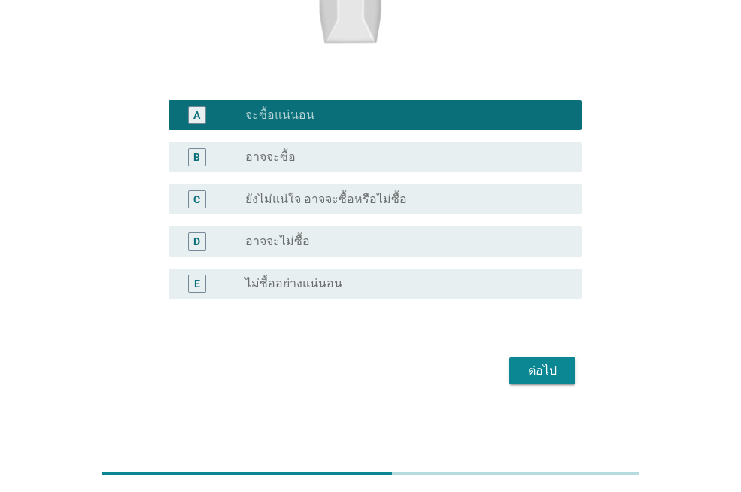
click at [533, 372] on div "ต่อไป" at bounding box center [542, 371] width 42 height 18
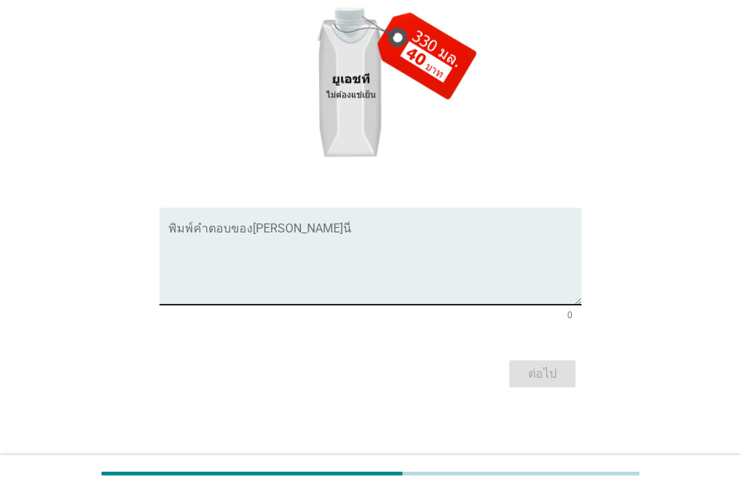
scroll to position [0, 0]
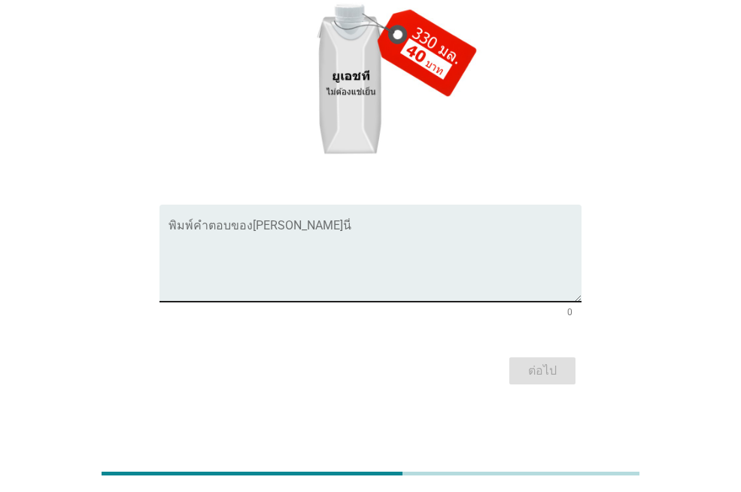
click at [378, 259] on textarea "พิมพ์คำตอบของคุณ ที่นี่" at bounding box center [374, 262] width 413 height 79
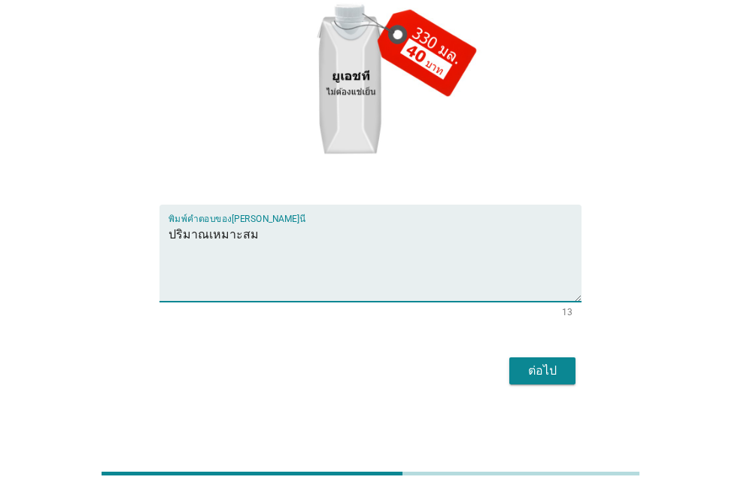
type textarea "ปริมาณเหมาะสม"
click at [531, 377] on div "ต่อไป" at bounding box center [542, 371] width 42 height 18
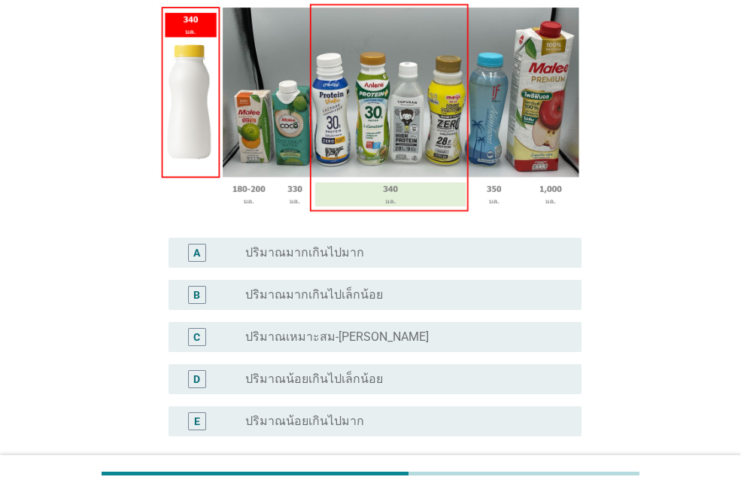
click at [372, 377] on label "ปริมาณน้อยเกินไปเล็กน้อย" at bounding box center [314, 379] width 138 height 15
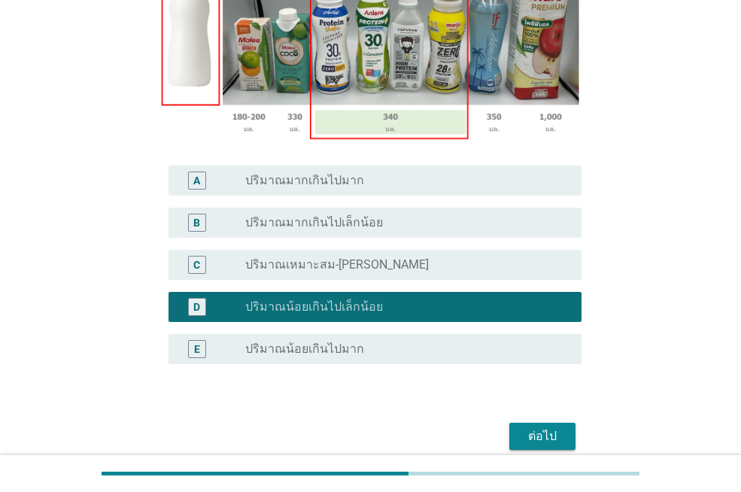
scroll to position [363, 0]
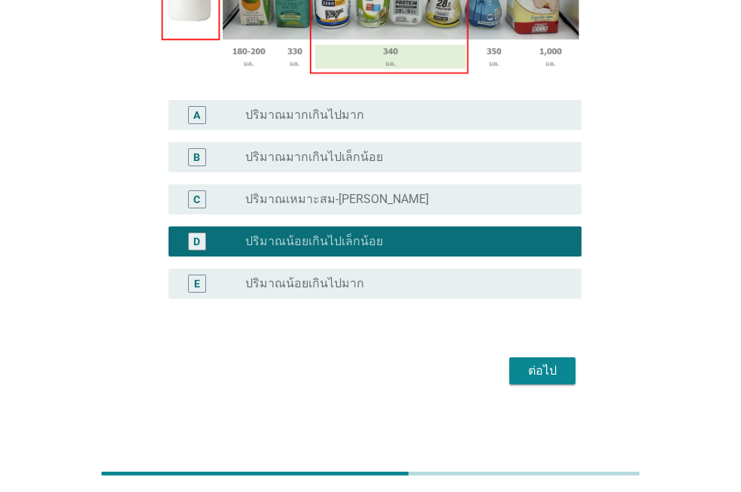
click at [536, 363] on div "ต่อไป" at bounding box center [542, 371] width 42 height 18
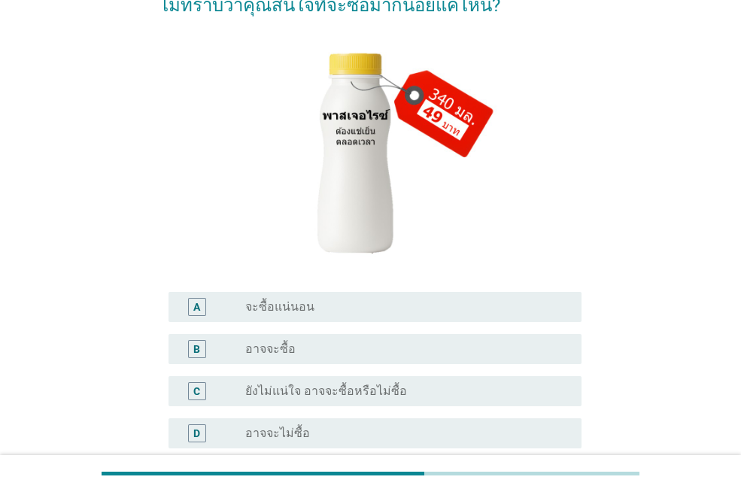
scroll to position [376, 0]
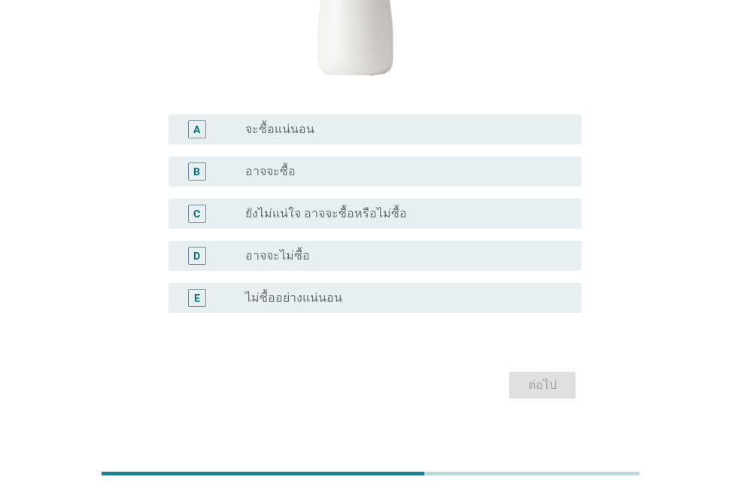
click at [405, 256] on div "radio_button_unchecked อาจจะไม่ซื้อ" at bounding box center [401, 255] width 312 height 15
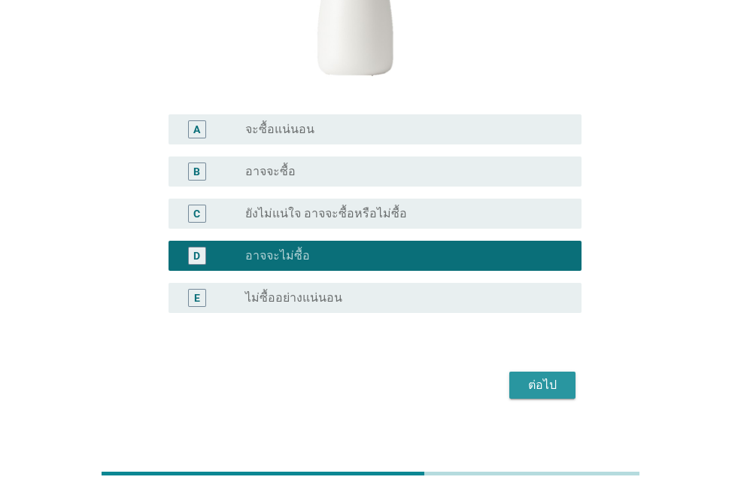
click at [540, 381] on div "ต่อไป" at bounding box center [542, 385] width 42 height 18
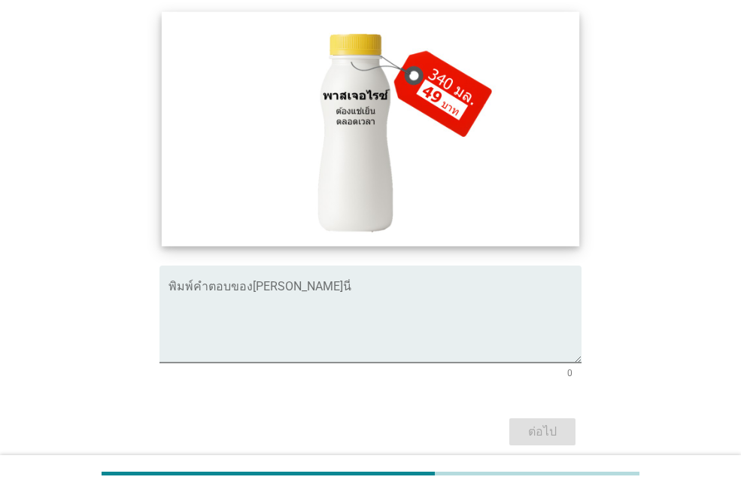
scroll to position [150, 0]
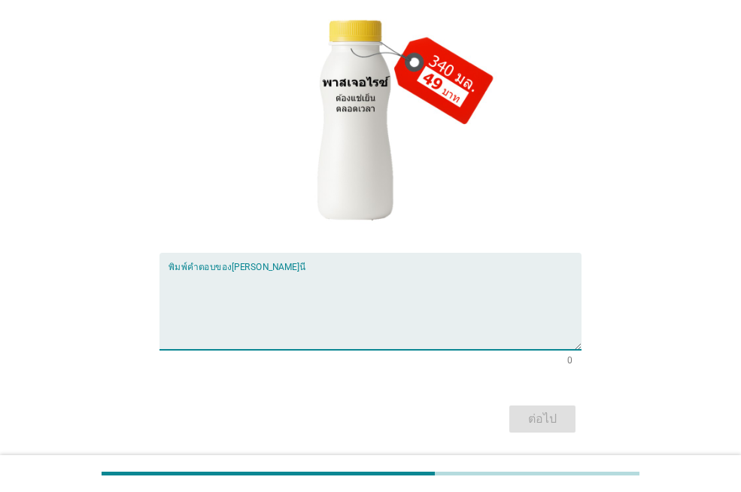
click at [330, 281] on textarea "พิมพ์คำตอบของคุณ ที่นี่" at bounding box center [374, 310] width 413 height 79
click at [210, 293] on textarea "ราคาสูงเินไป" at bounding box center [374, 310] width 413 height 79
type textarea "ราคาสูงเกินไป"
click at [540, 406] on button "ต่อไป" at bounding box center [542, 418] width 66 height 27
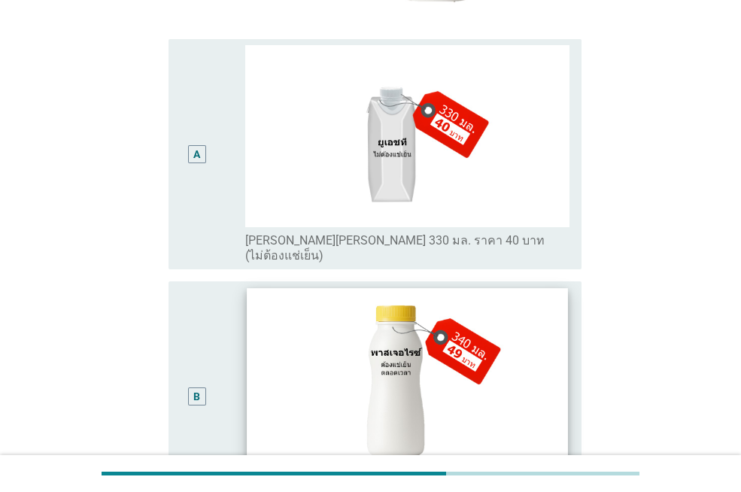
scroll to position [75, 0]
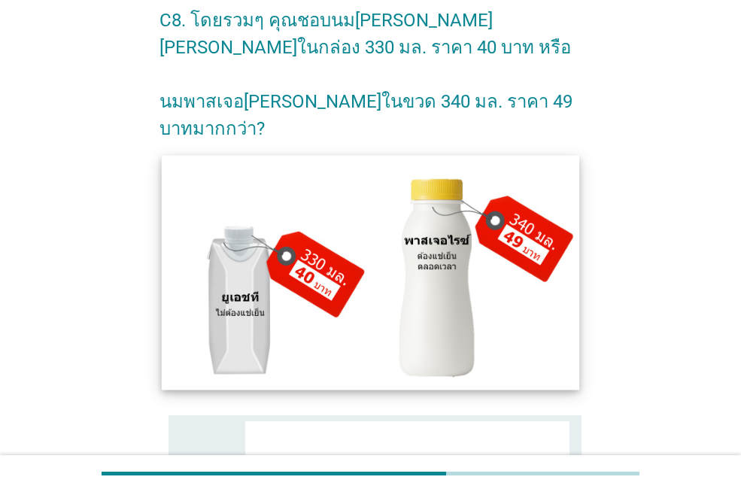
click at [300, 268] on img at bounding box center [370, 272] width 417 height 235
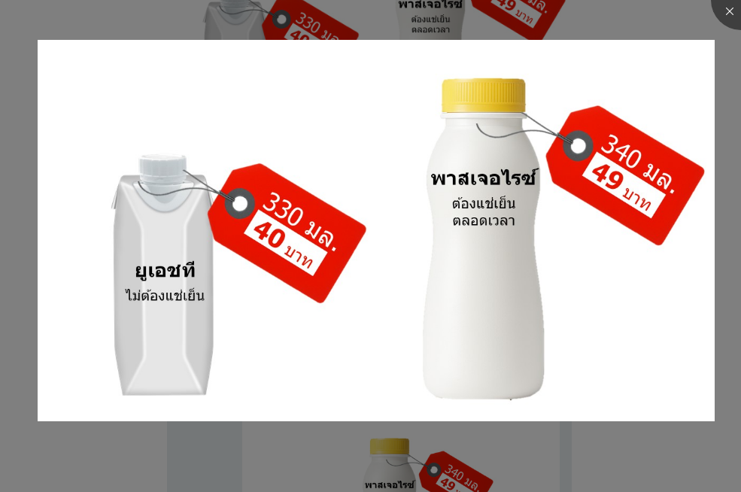
scroll to position [526, 0]
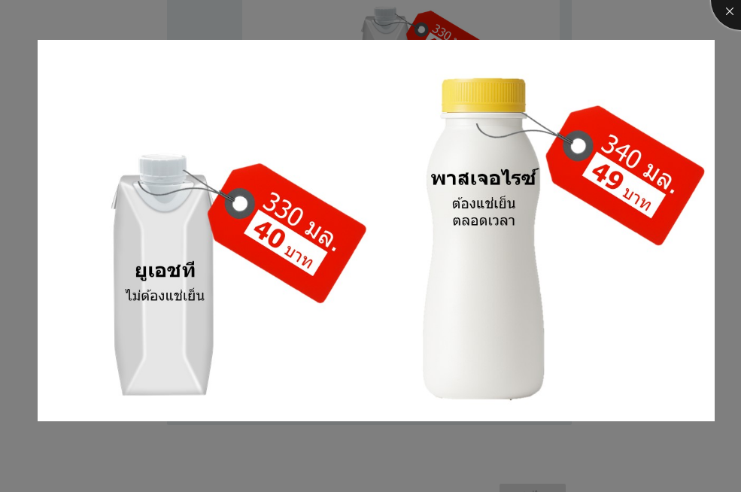
click at [724, 12] on div at bounding box center [741, 0] width 60 height 60
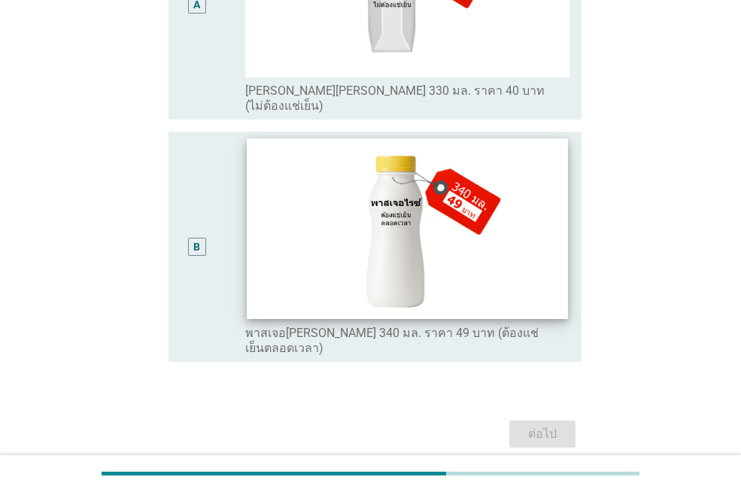
scroll to position [608, 0]
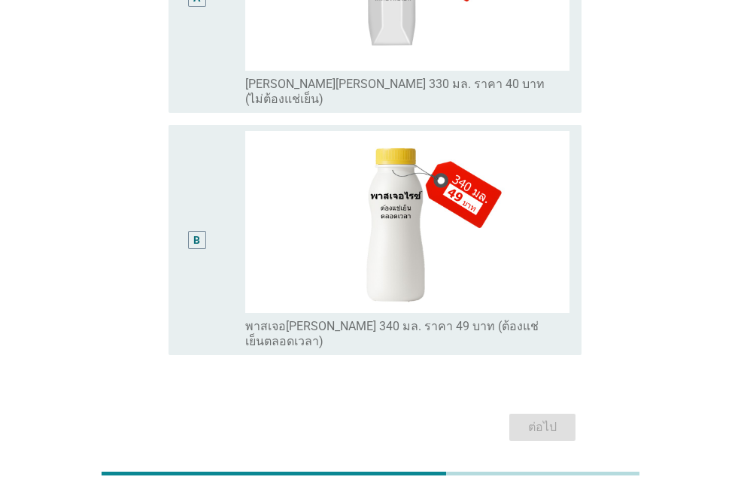
click at [235, 203] on div "B" at bounding box center [213, 240] width 65 height 218
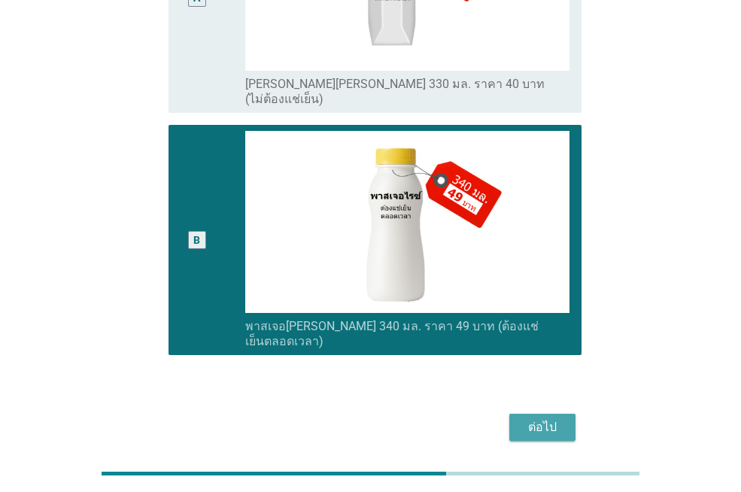
click at [541, 418] on div "ต่อไป" at bounding box center [542, 427] width 42 height 18
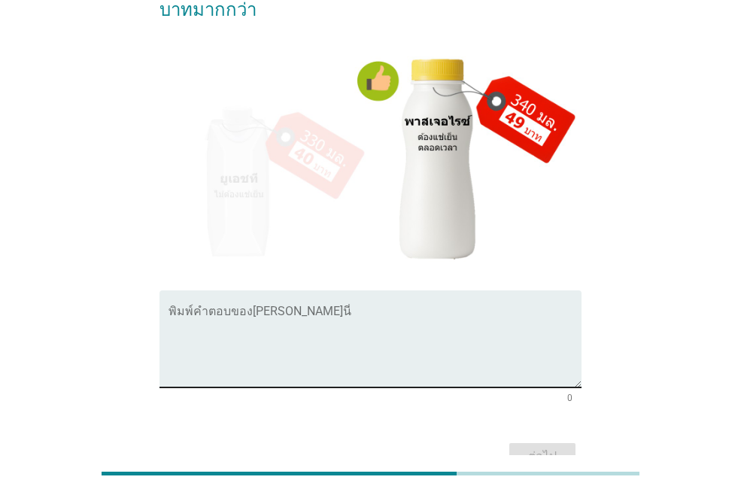
scroll to position [150, 0]
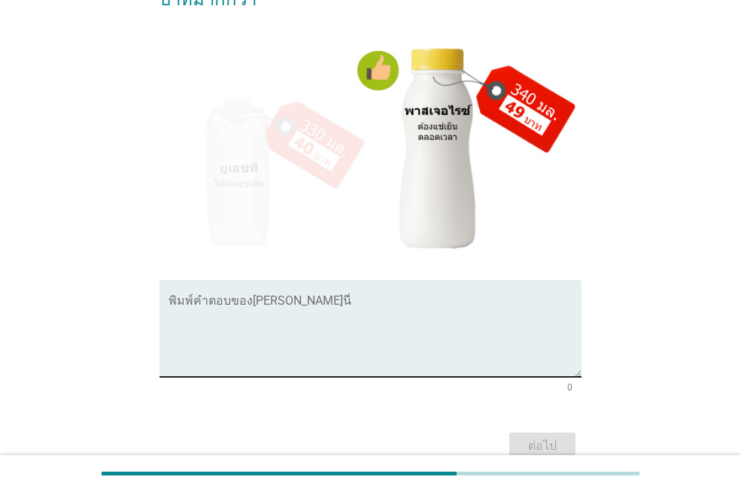
click at [444, 306] on textarea "พิมพ์คำตอบของคุณ ที่นี่" at bounding box center [374, 337] width 413 height 79
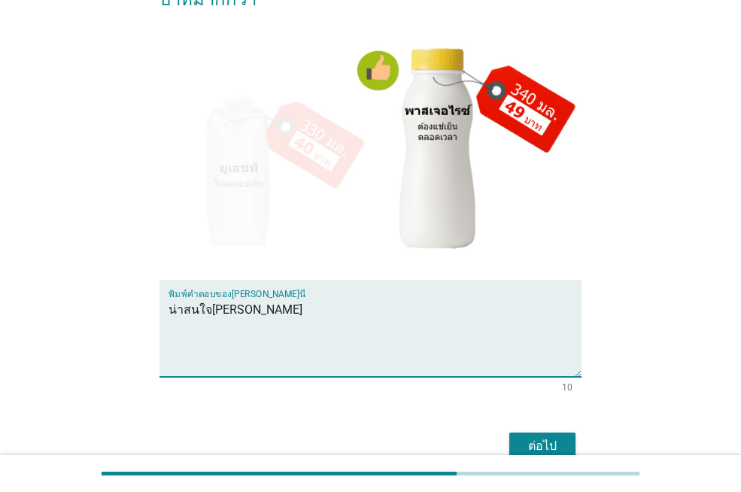
type textarea "น่าสนใจ[PERSON_NAME]"
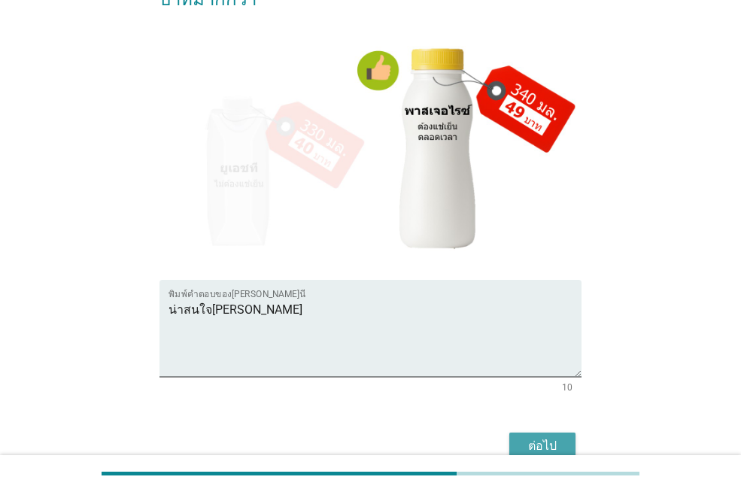
click at [557, 437] on div "ต่อไป" at bounding box center [542, 446] width 42 height 18
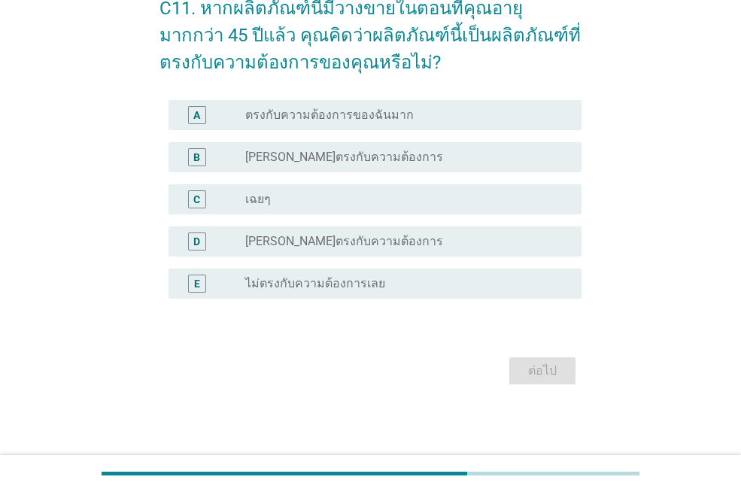
scroll to position [0, 0]
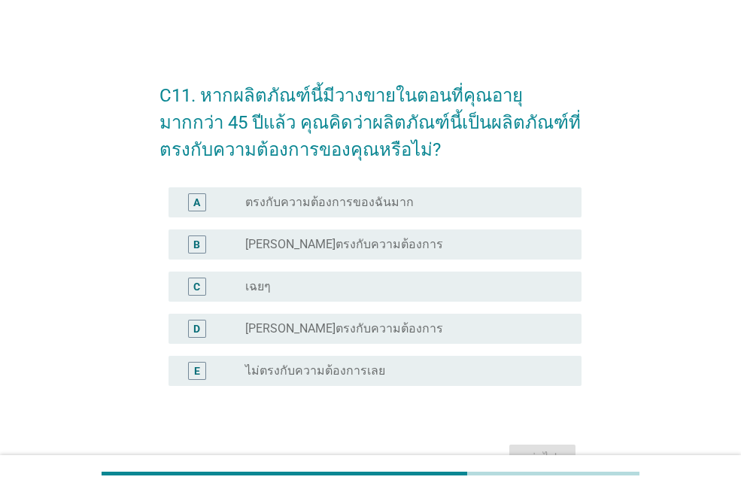
click at [270, 237] on label "[PERSON_NAME]ตรงกับความต้องการ" at bounding box center [344, 244] width 198 height 15
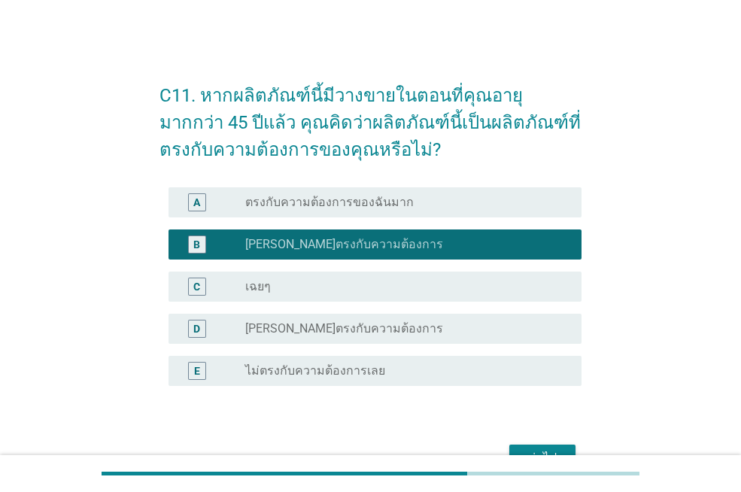
scroll to position [75, 0]
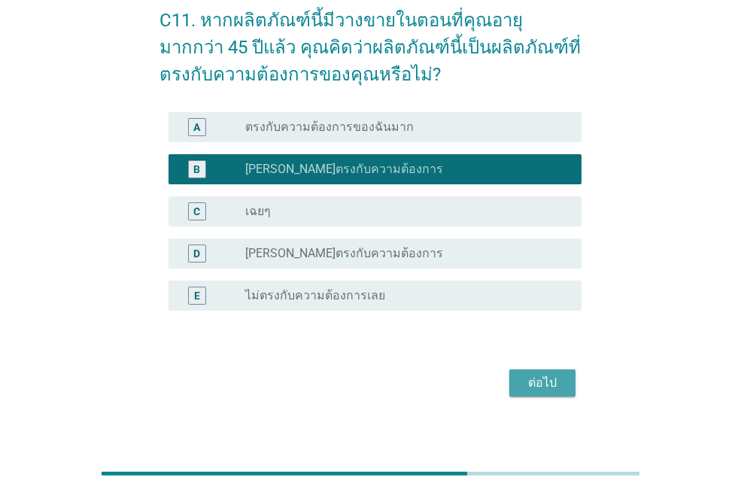
click at [559, 385] on div "ต่อไป" at bounding box center [542, 383] width 42 height 18
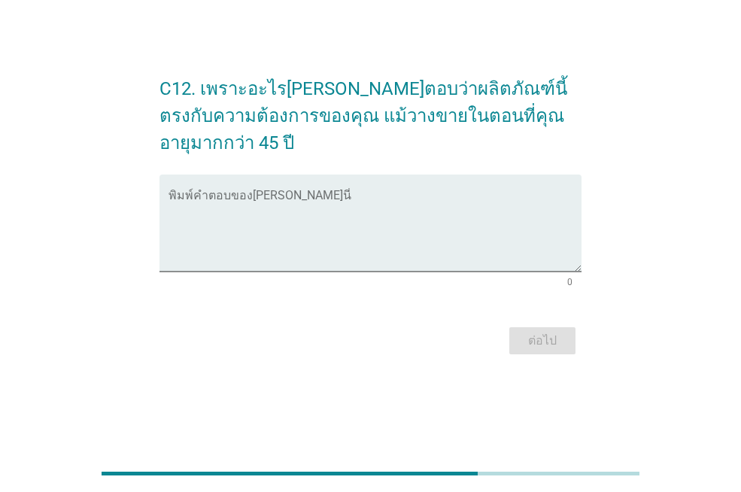
scroll to position [0, 0]
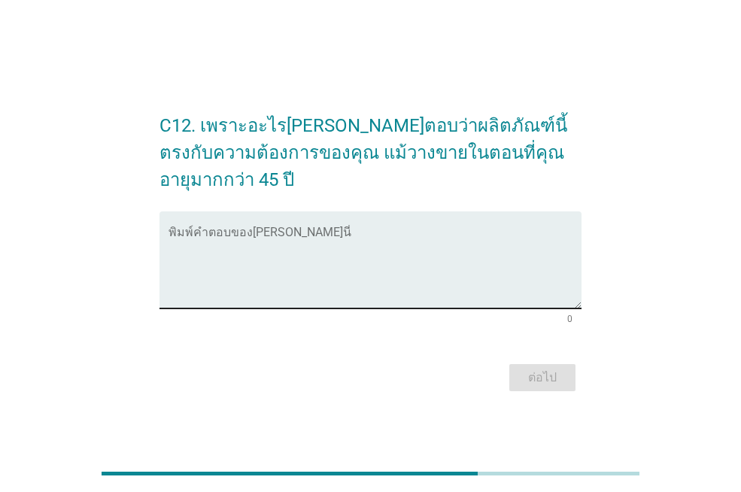
click at [333, 241] on textarea "พิมพ์คำตอบของคุณ ที่นี่" at bounding box center [374, 268] width 413 height 79
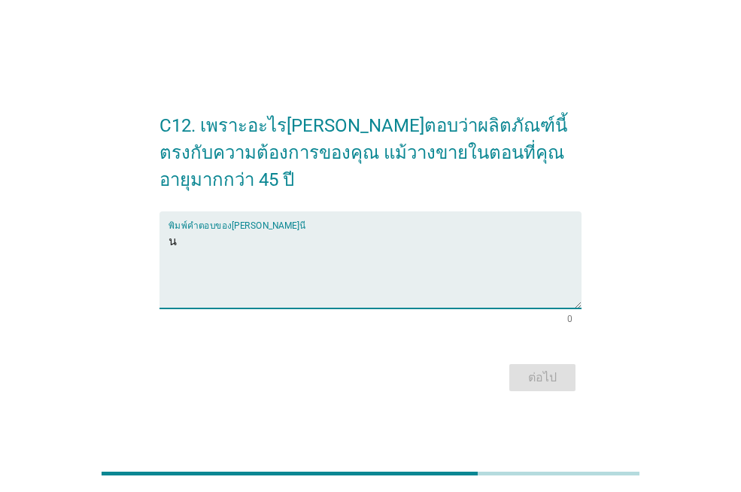
click at [349, 229] on textarea "น" at bounding box center [374, 268] width 413 height 79
type textarea "[PERSON_NAME]"
click at [524, 369] on div "ต่อไป" at bounding box center [542, 378] width 42 height 18
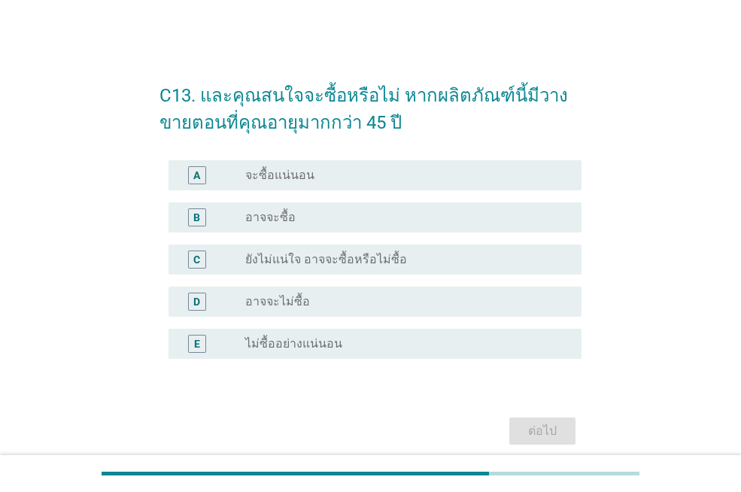
click at [358, 188] on div "A radio_button_unchecked จะซื้อแน่นอน" at bounding box center [374, 175] width 413 height 30
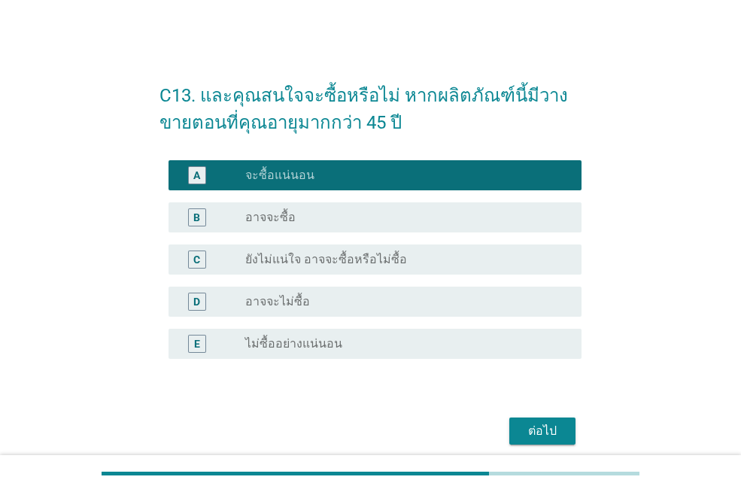
click at [529, 426] on div "ต่อไป" at bounding box center [542, 431] width 42 height 18
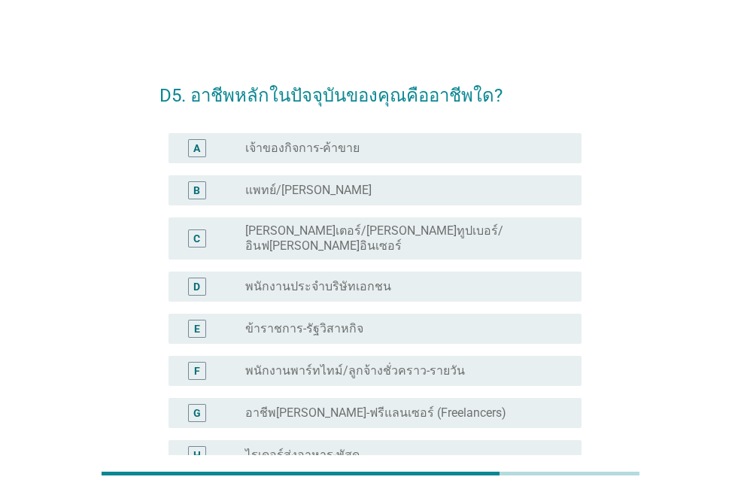
click at [391, 363] on label "พนักงานพาร์ทไทม์/ลูกจ้างชั่วคราว-รายวัน" at bounding box center [355, 370] width 220 height 15
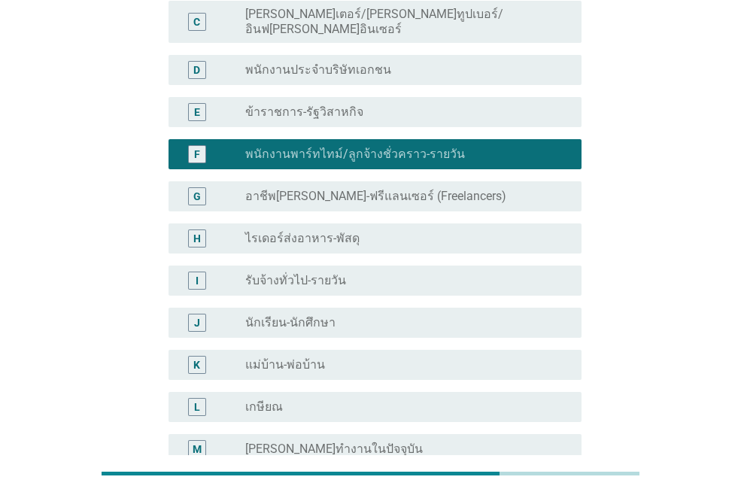
scroll to position [226, 0]
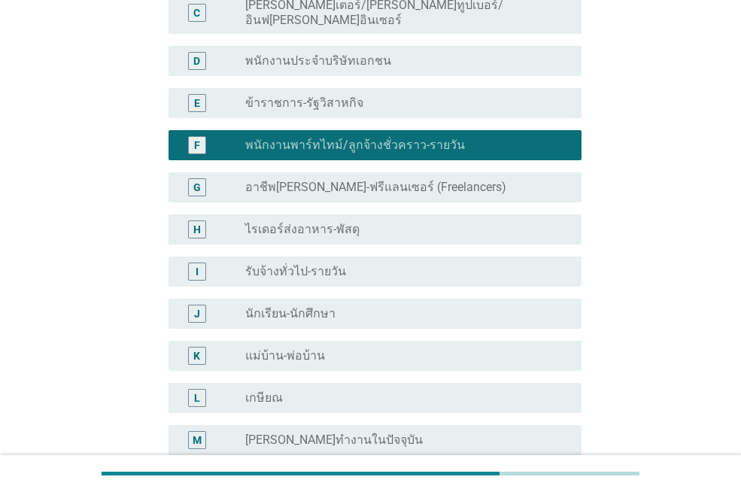
click at [421, 180] on label "อาชีพ[PERSON_NAME]-ฟรีแลนเซอร์ (Freelancers)" at bounding box center [375, 187] width 261 height 15
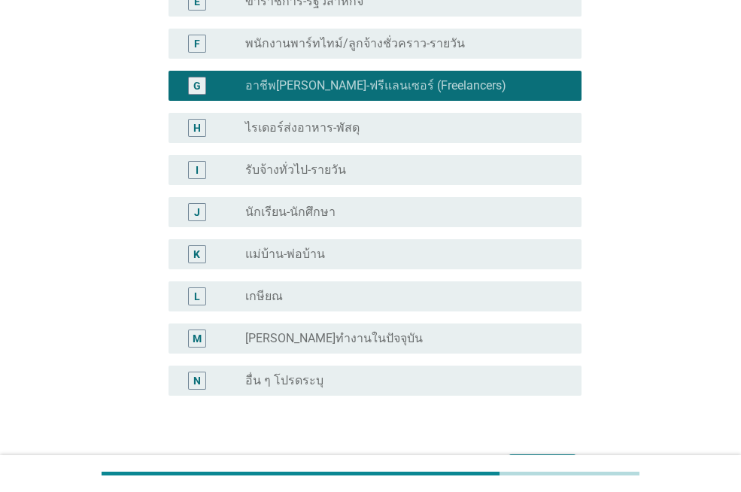
scroll to position [412, 0]
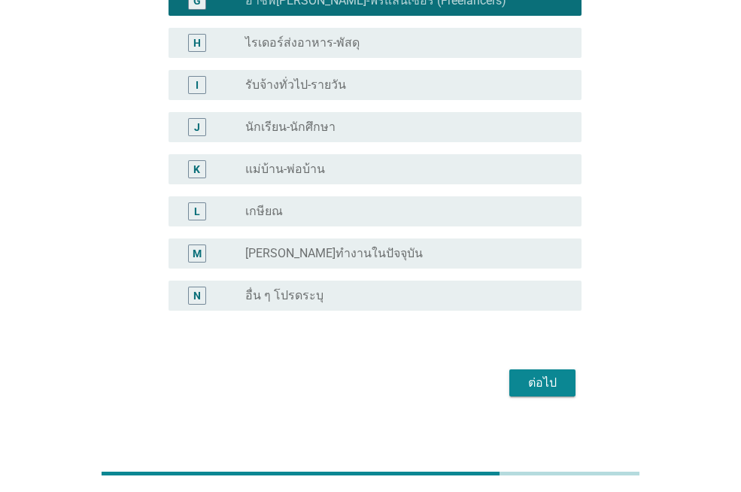
click at [559, 374] on div "ต่อไป" at bounding box center [542, 383] width 42 height 18
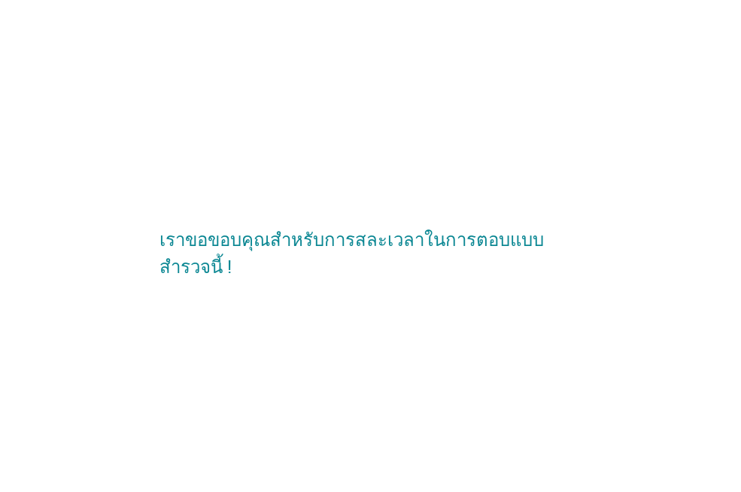
scroll to position [0, 0]
